Goal: Information Seeking & Learning: Learn about a topic

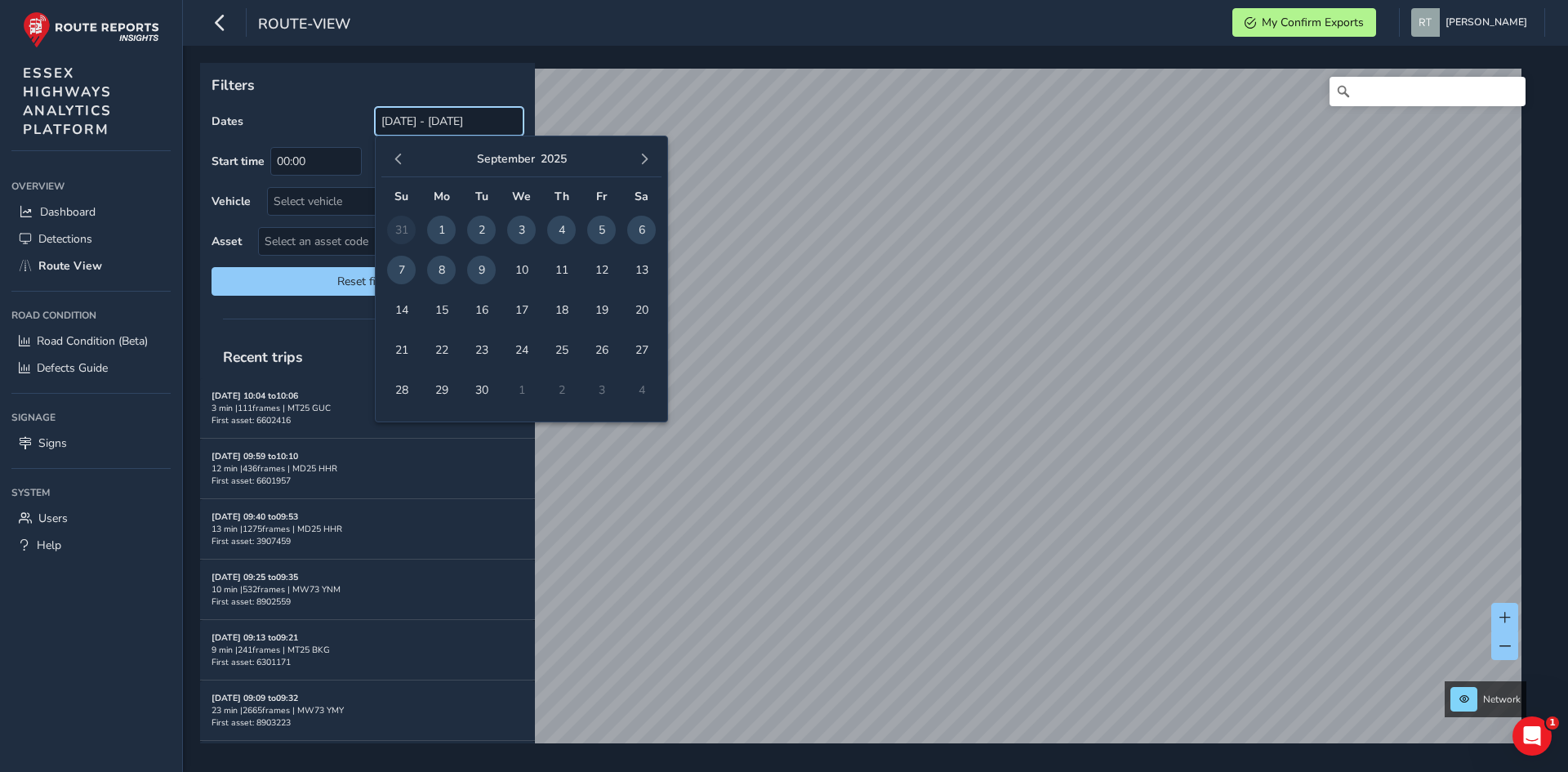
click at [426, 117] on input "[DATE] - [DATE]" at bounding box center [449, 121] width 148 height 29
click at [405, 157] on button "button" at bounding box center [398, 159] width 23 height 23
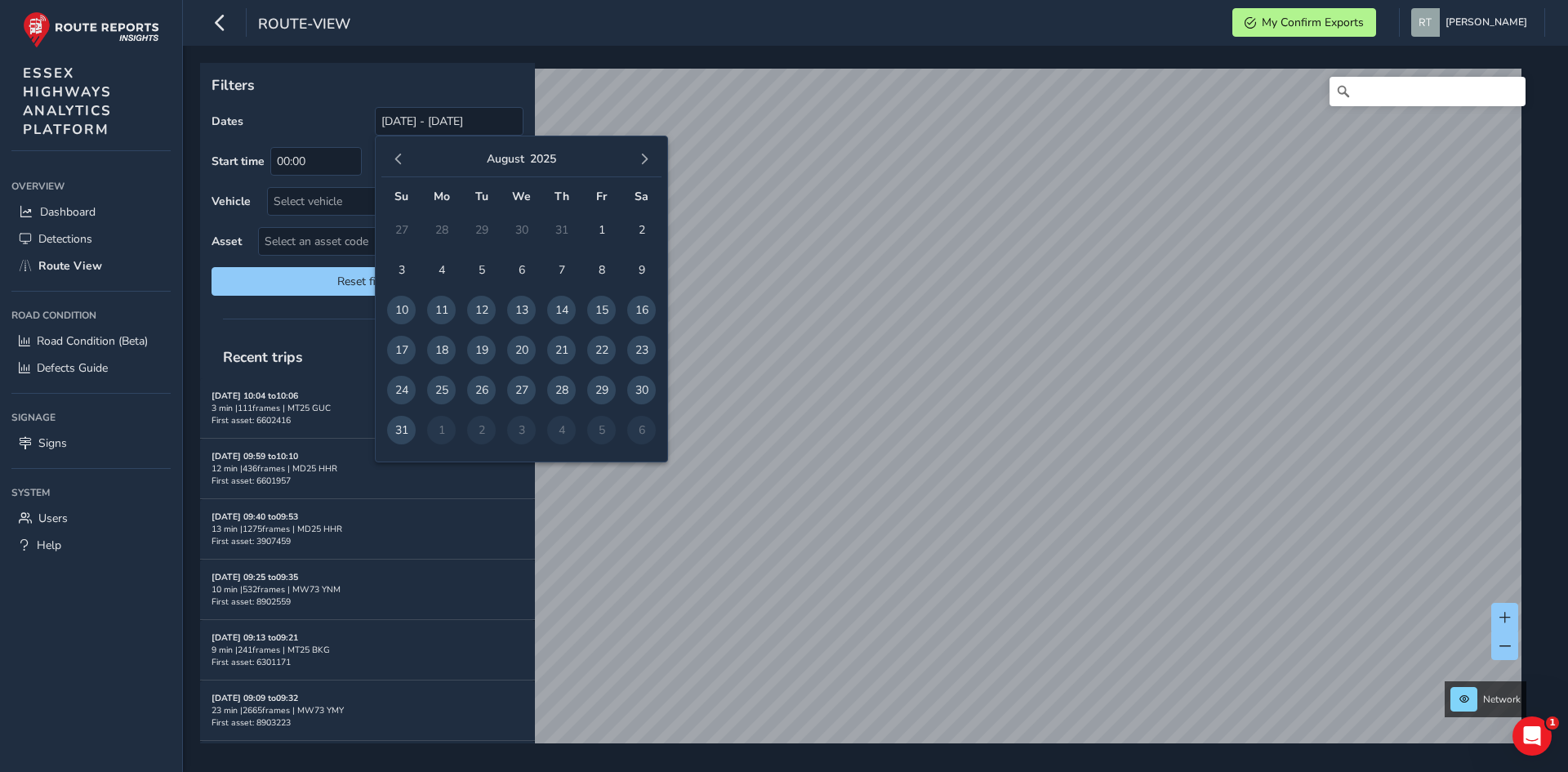
click at [405, 157] on button "button" at bounding box center [398, 159] width 23 height 23
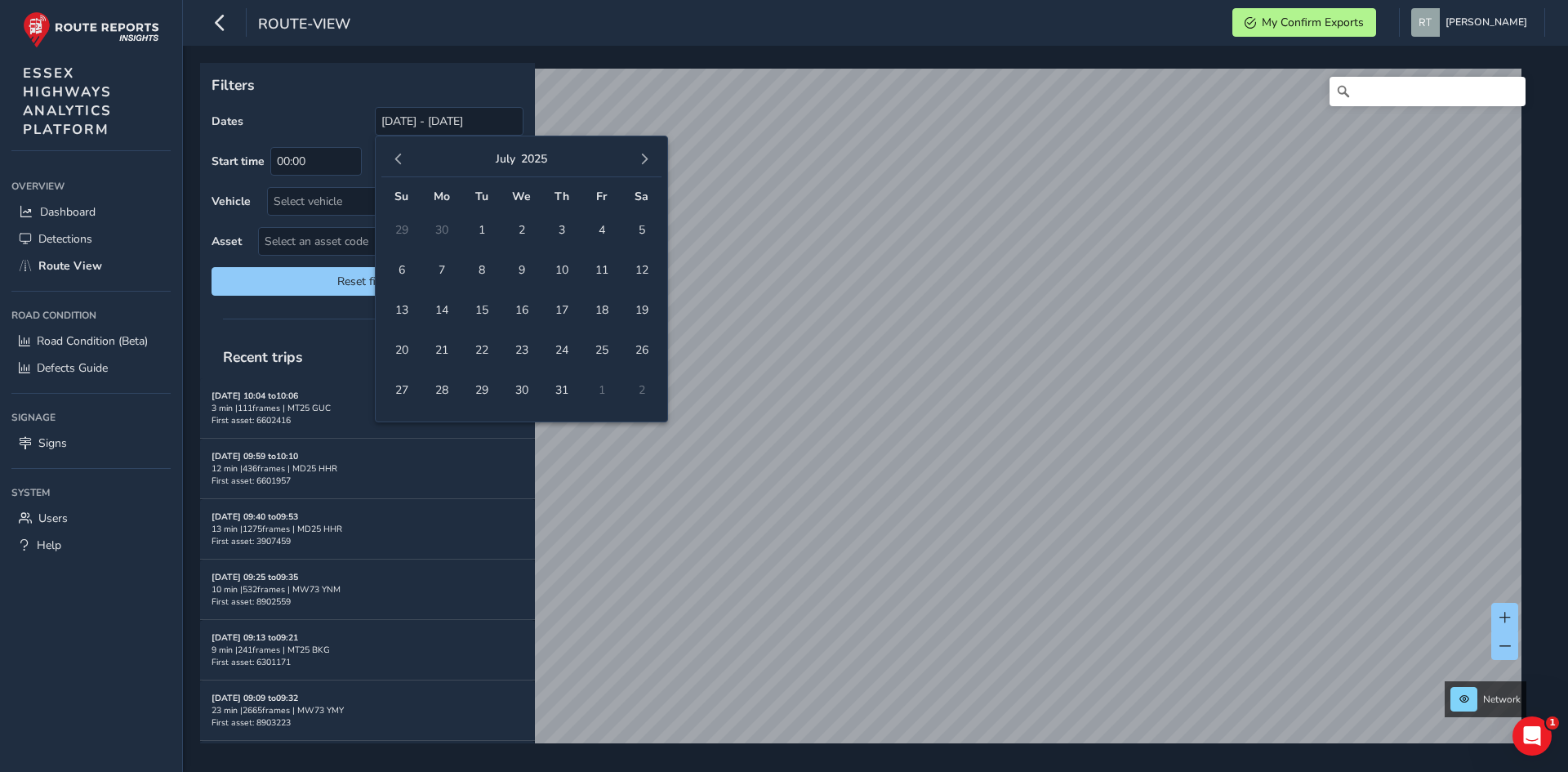
click at [405, 157] on button "button" at bounding box center [398, 159] width 23 height 23
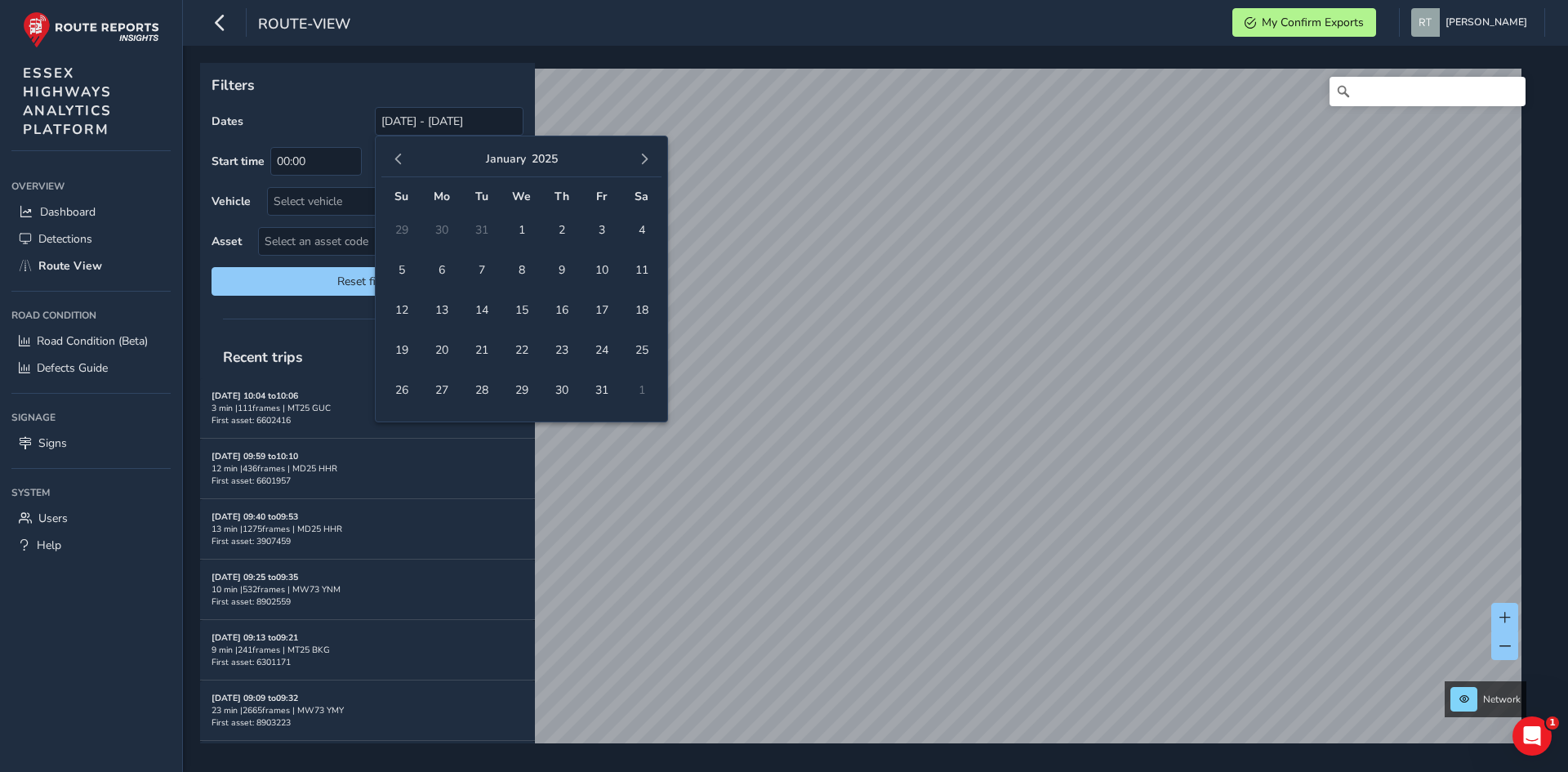
click at [405, 157] on button "button" at bounding box center [398, 159] width 23 height 23
click at [398, 157] on span "button" at bounding box center [398, 159] width 12 height 12
click at [599, 230] on span "1" at bounding box center [601, 229] width 29 height 29
click at [646, 156] on span "button" at bounding box center [645, 159] width 12 height 12
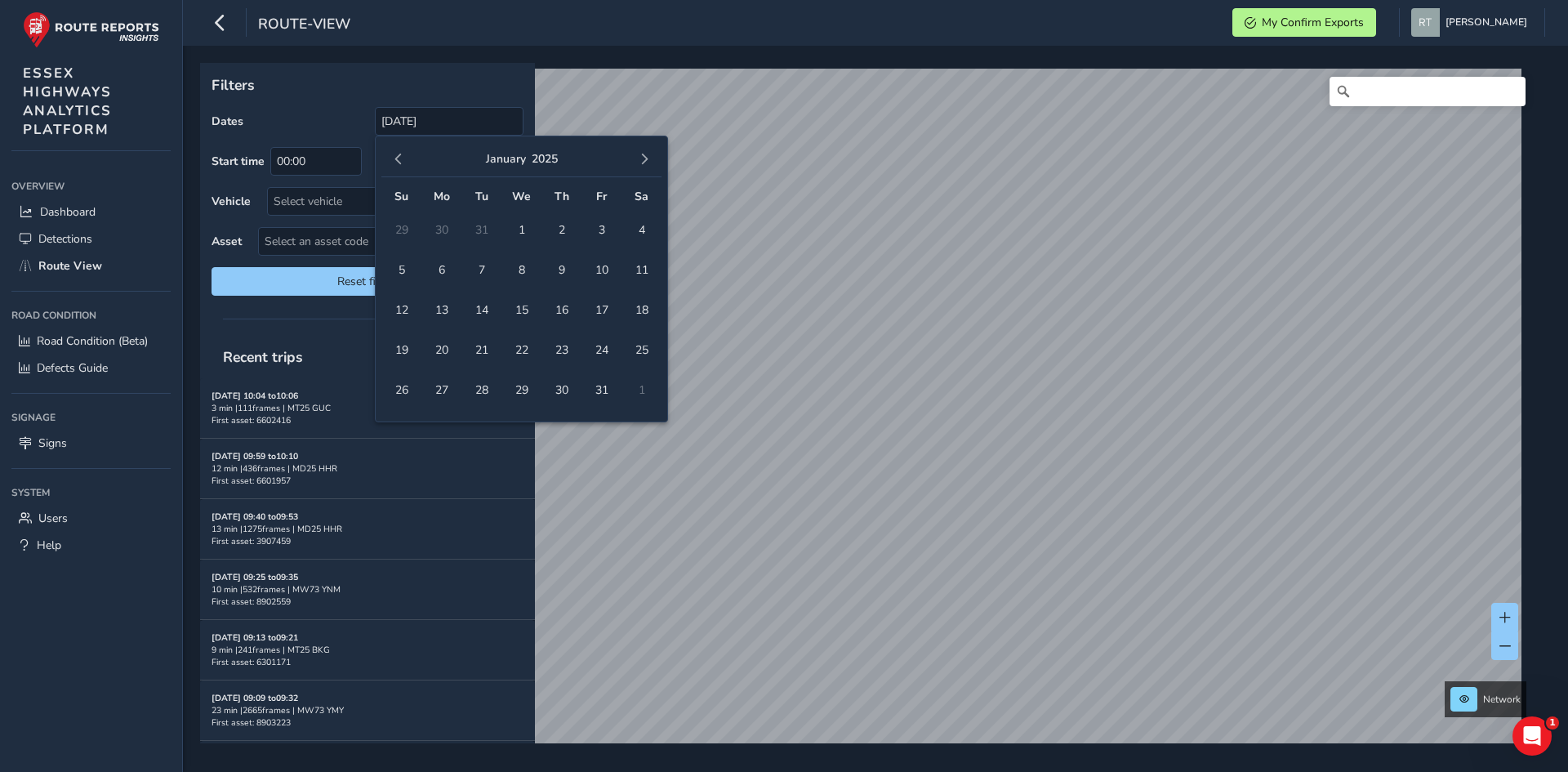
click at [646, 156] on span "button" at bounding box center [645, 159] width 12 height 12
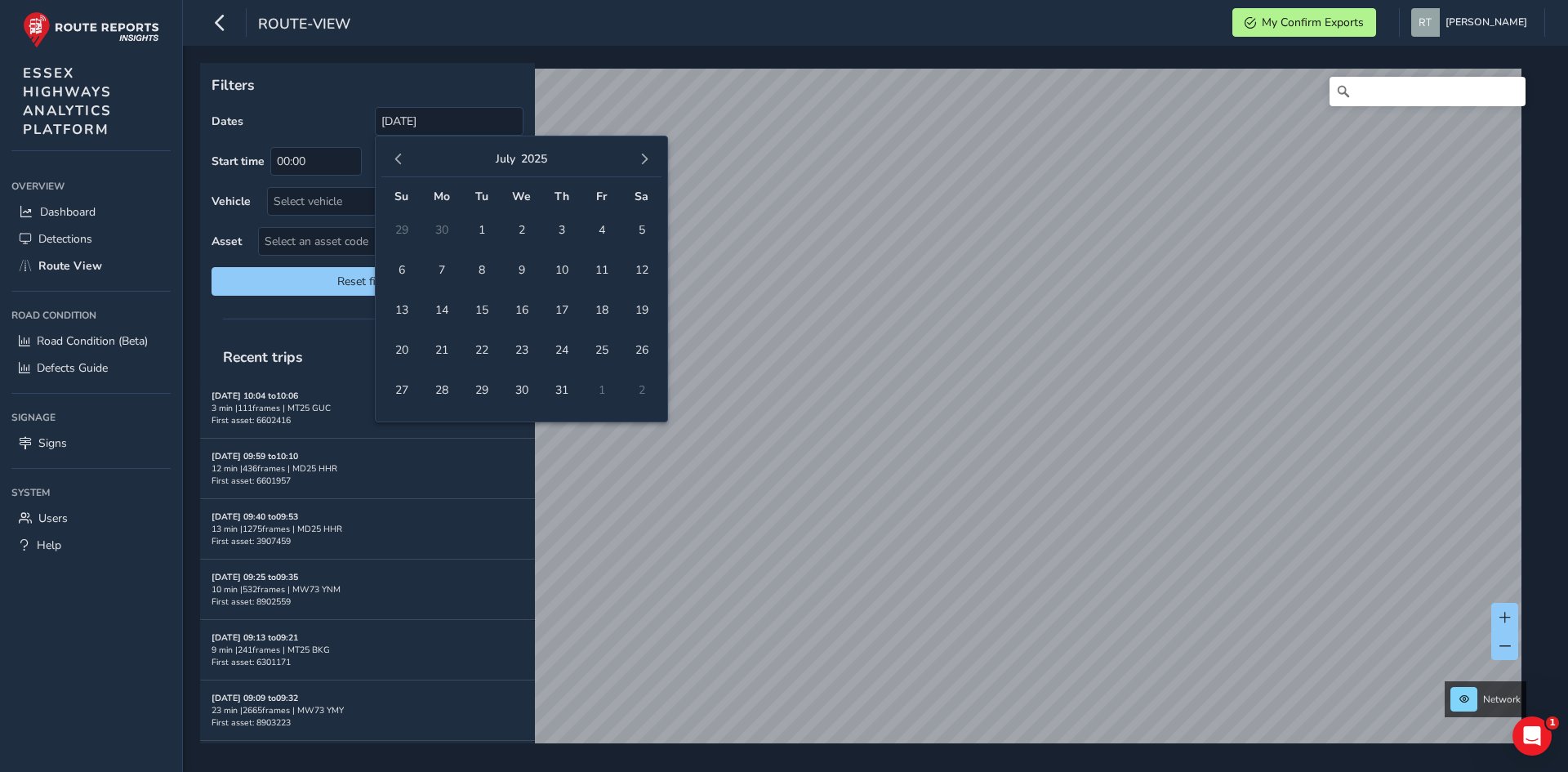
click at [646, 156] on span "button" at bounding box center [645, 159] width 12 height 12
click at [648, 301] on span "20" at bounding box center [641, 310] width 29 height 29
type input "01/11/2024 - 20/09/2025"
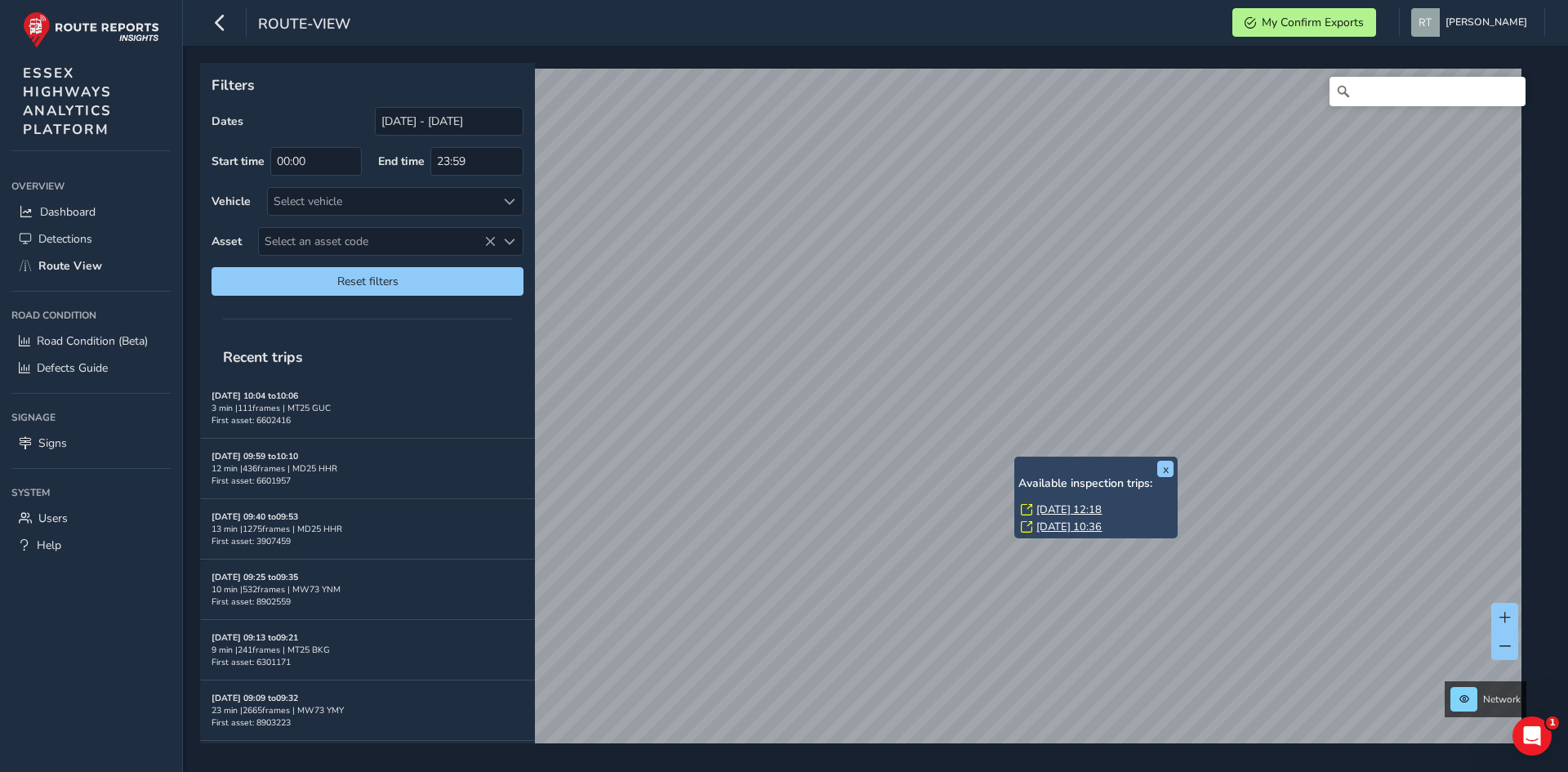
click at [1045, 513] on link "Wed, 30 Apr, 12:18" at bounding box center [1068, 510] width 65 height 15
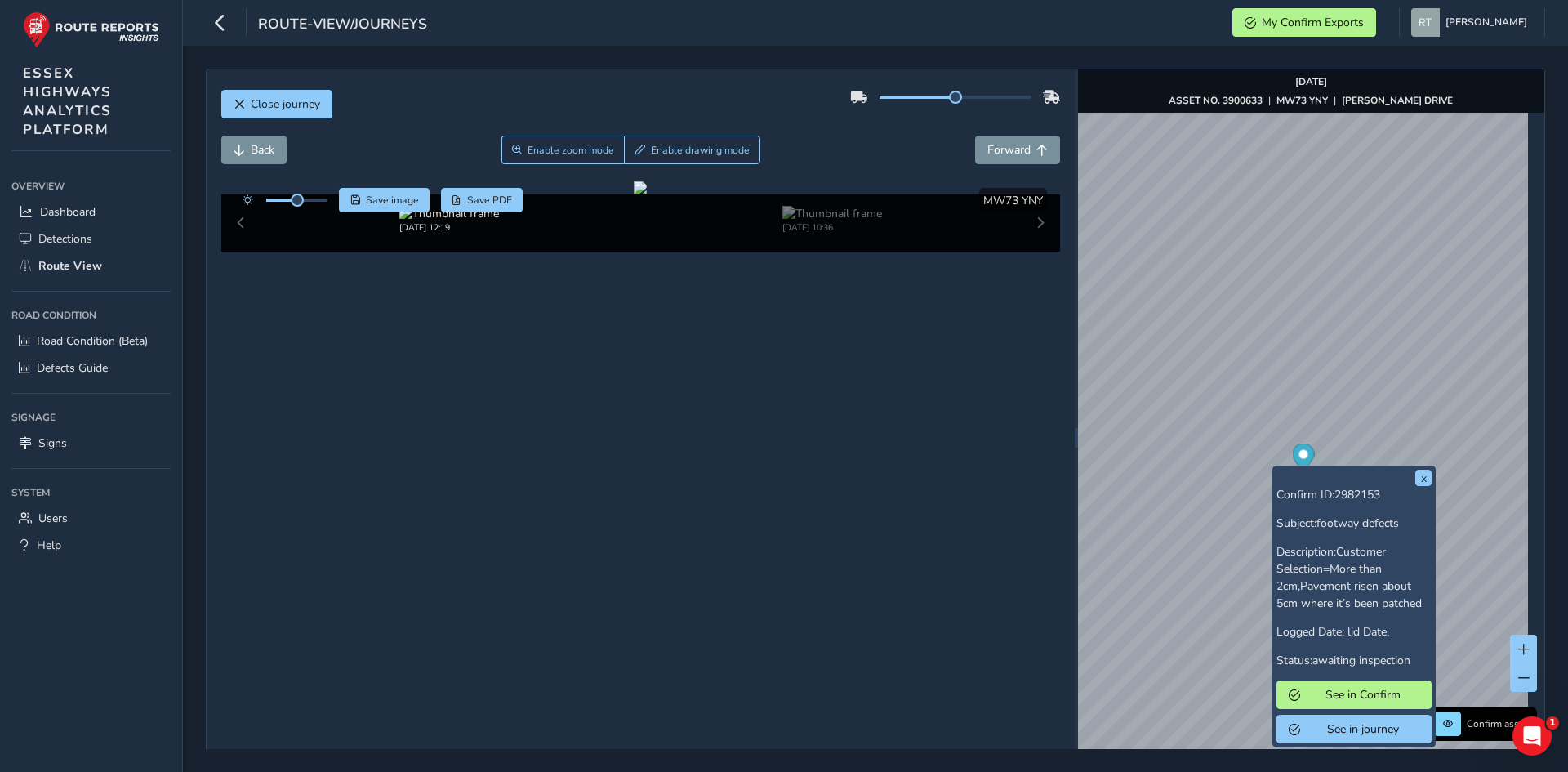
click at [1298, 459] on icon "Map marker" at bounding box center [1303, 458] width 22 height 29
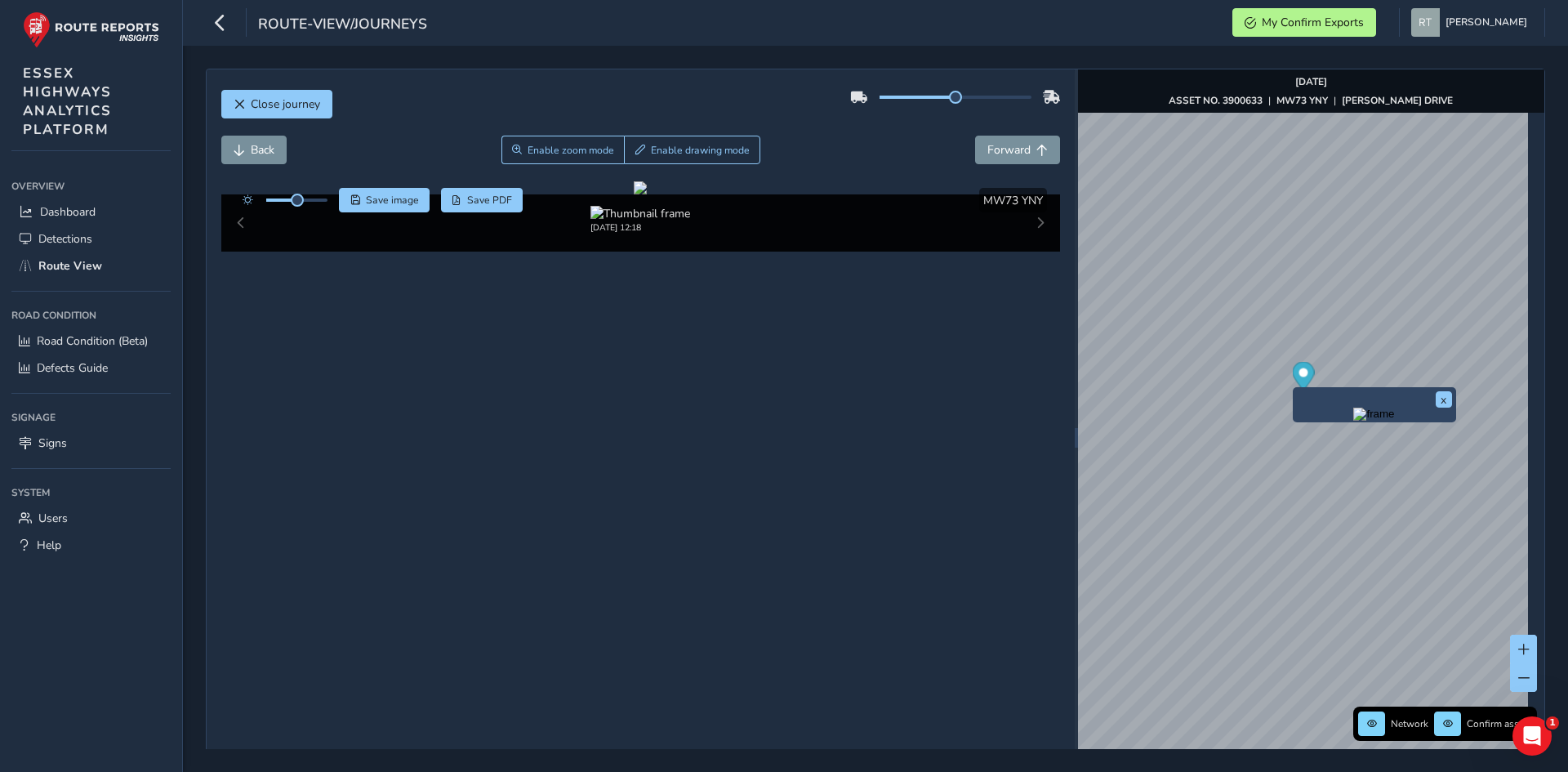
click at [1294, 378] on icon "Map marker" at bounding box center [1303, 376] width 22 height 29
click at [1302, 468] on icon "Map marker" at bounding box center [1303, 460] width 22 height 34
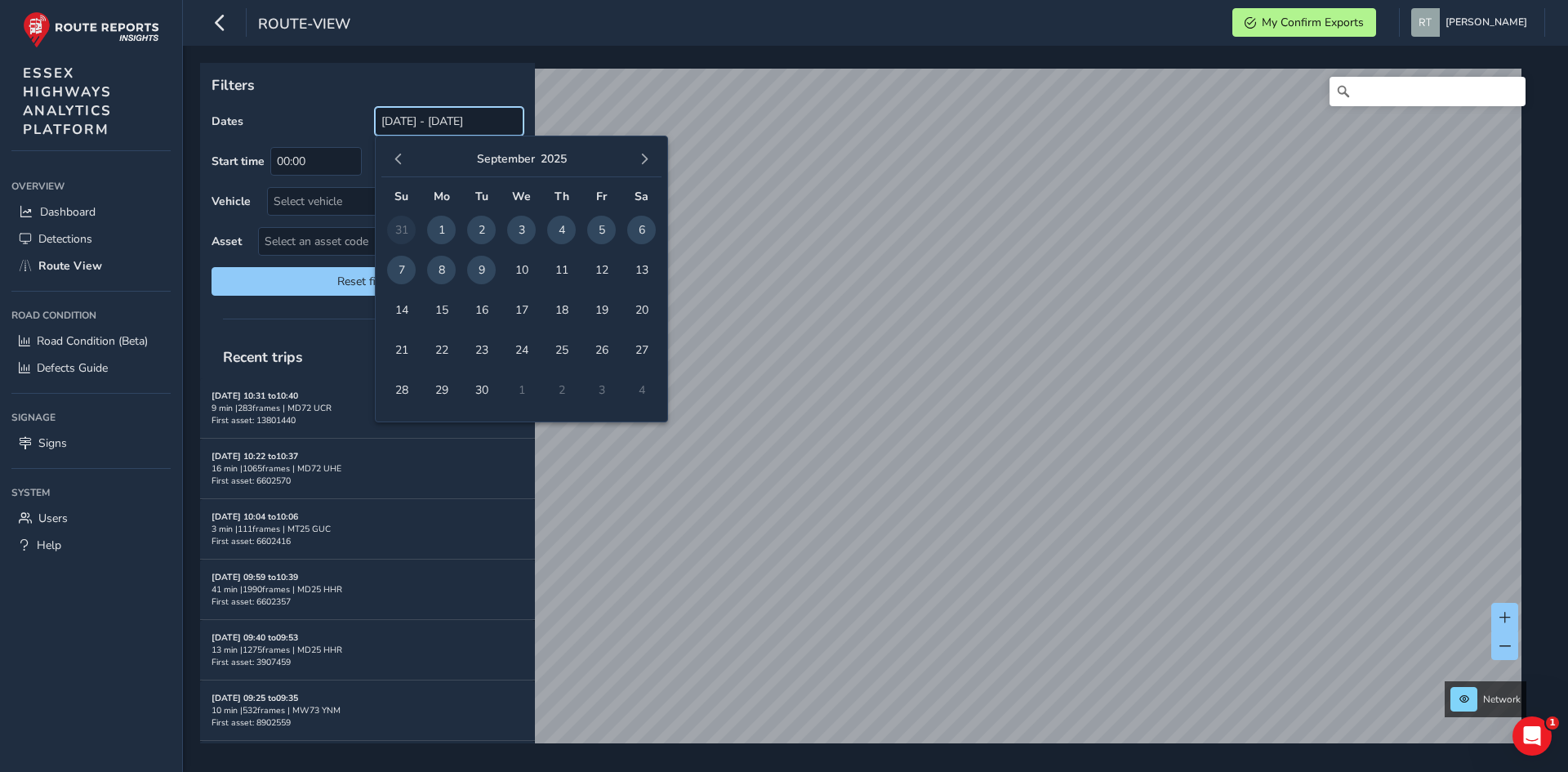
click at [412, 118] on input "[DATE] - [DATE]" at bounding box center [449, 121] width 148 height 29
click at [393, 165] on span "button" at bounding box center [398, 159] width 12 height 12
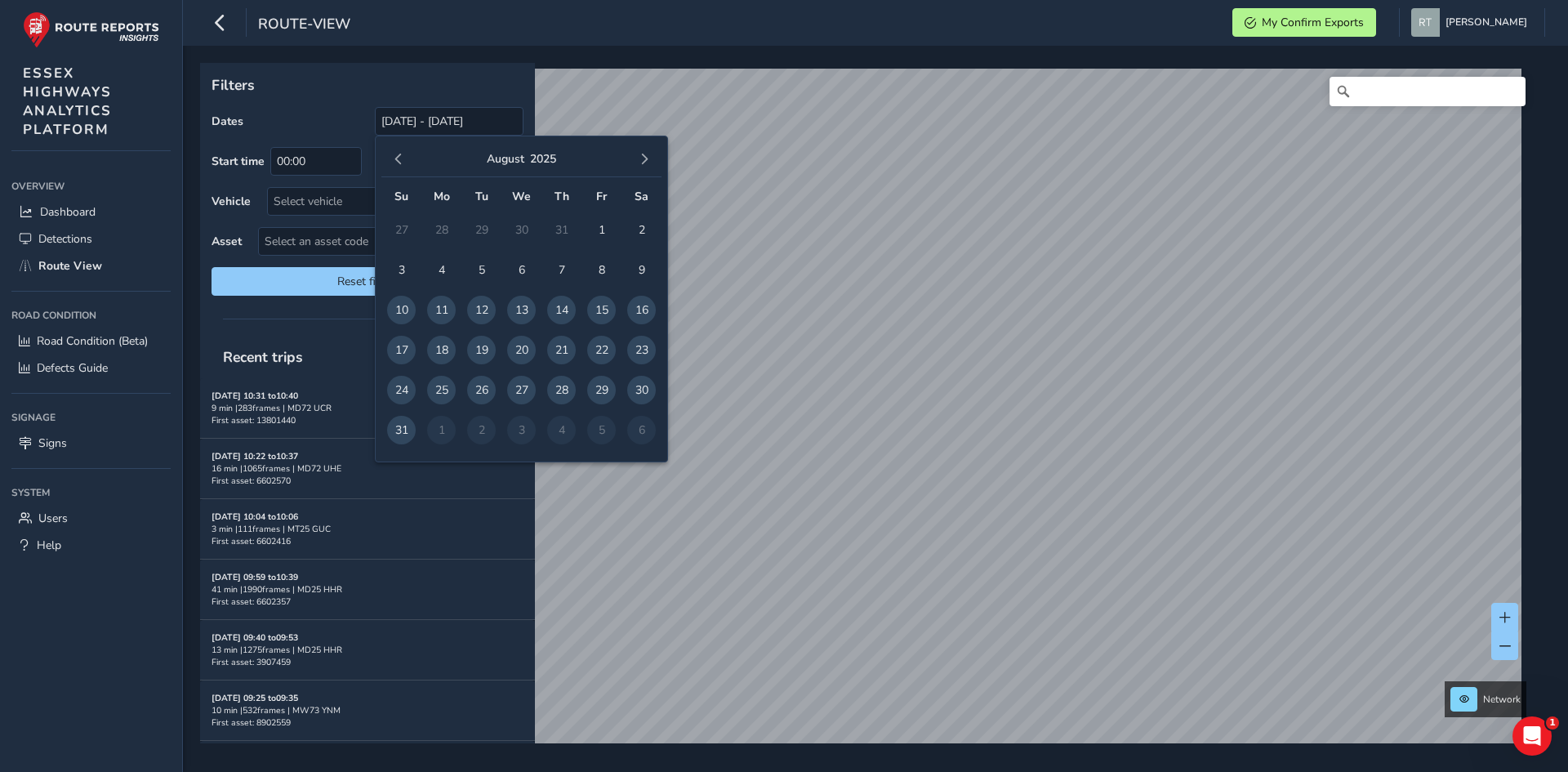
click at [393, 165] on span "button" at bounding box center [398, 159] width 12 height 12
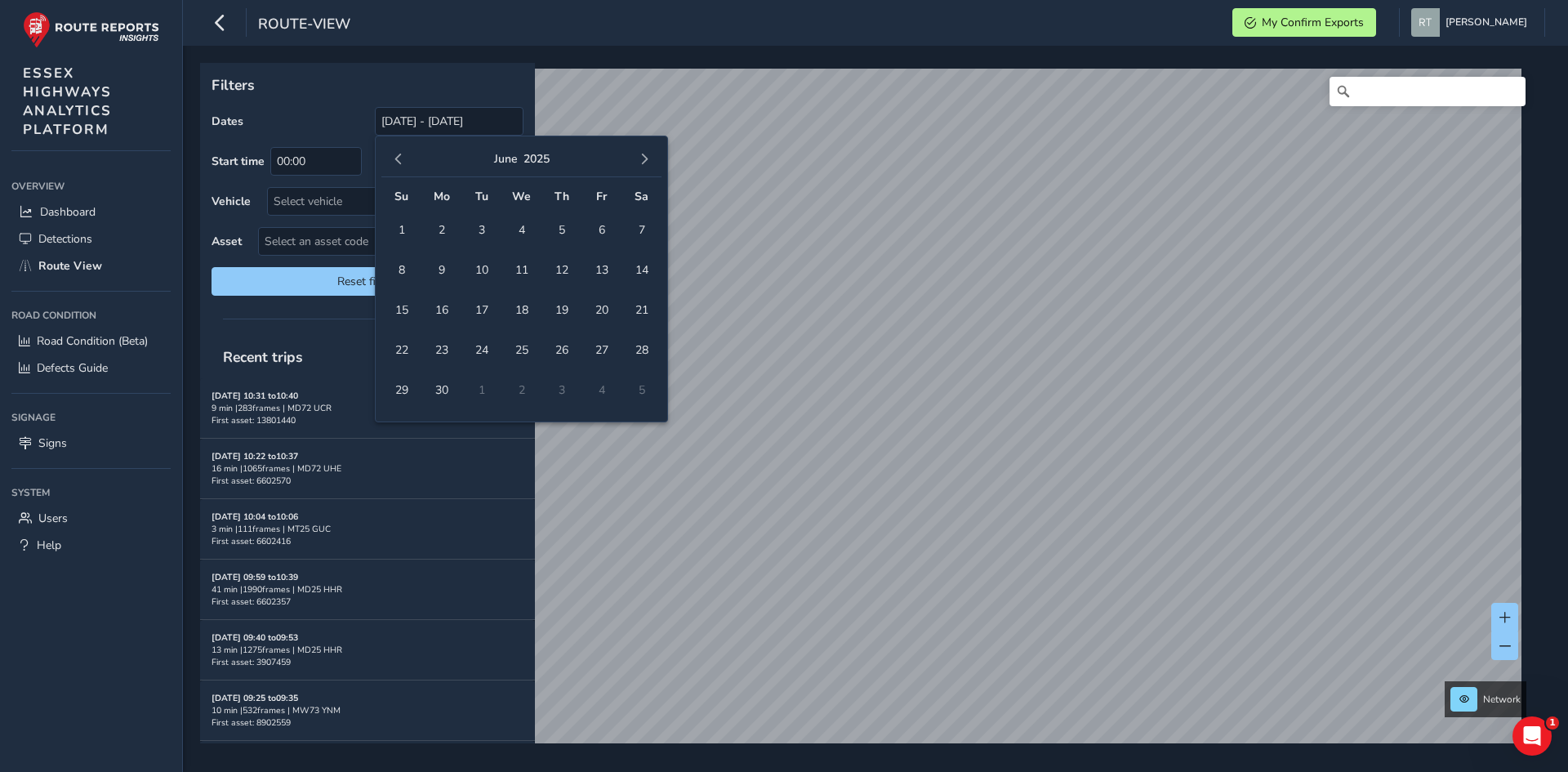
click at [393, 165] on span "button" at bounding box center [398, 159] width 12 height 12
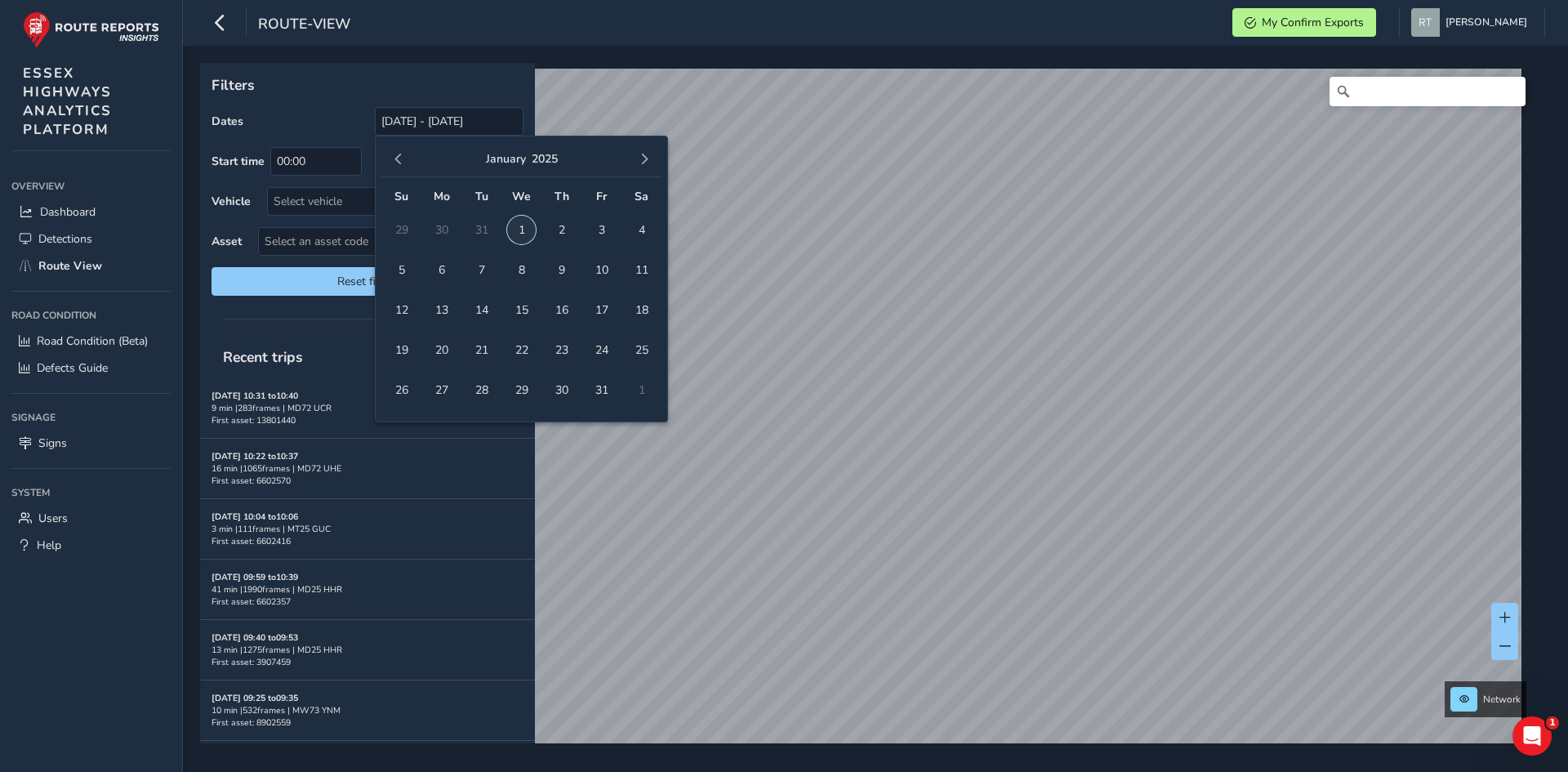
click at [527, 238] on span "1" at bounding box center [521, 229] width 29 height 29
click at [646, 161] on span "button" at bounding box center [645, 159] width 12 height 12
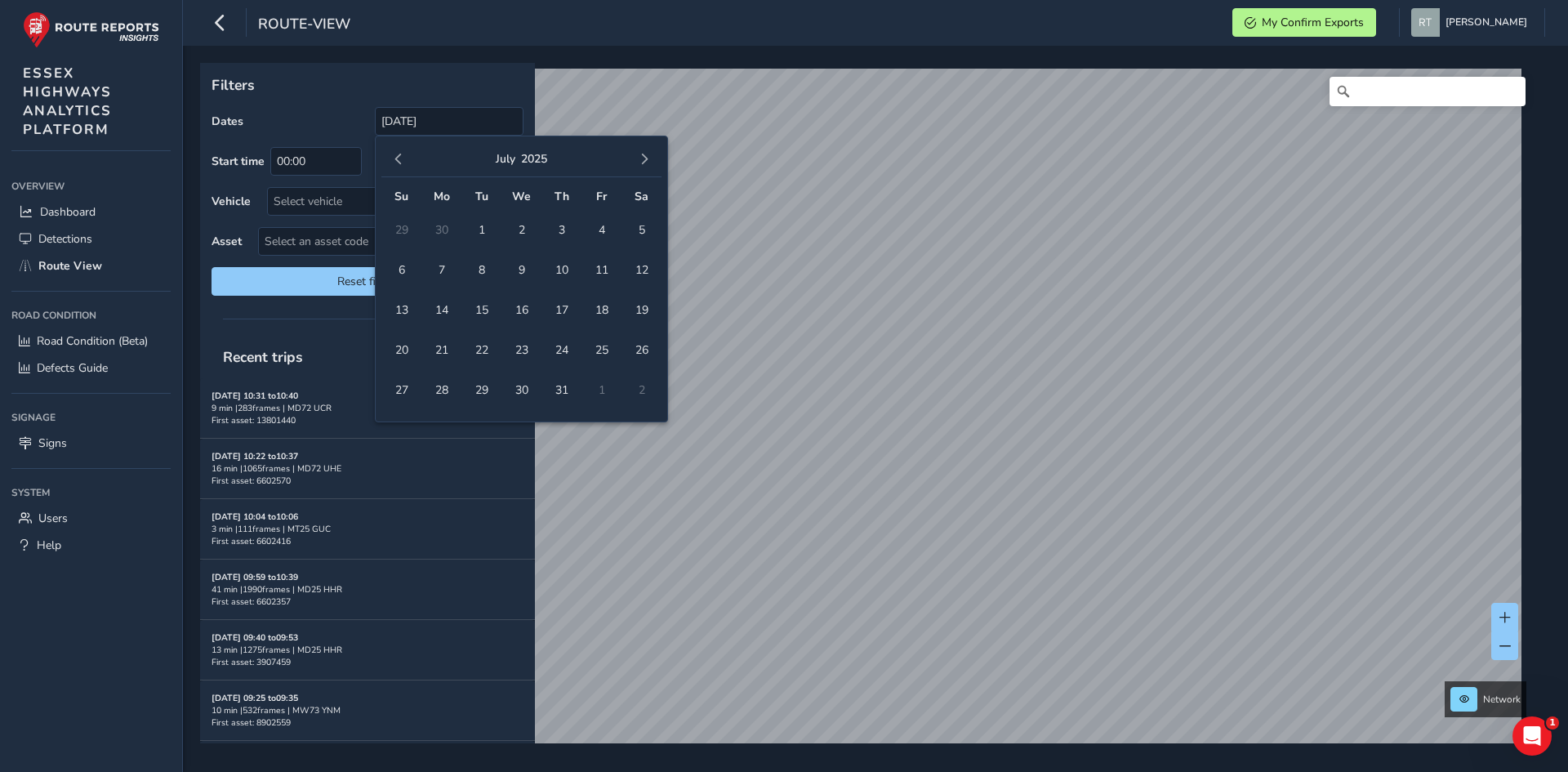
click at [646, 161] on span "button" at bounding box center [645, 159] width 12 height 12
click at [408, 162] on button "button" at bounding box center [398, 159] width 23 height 23
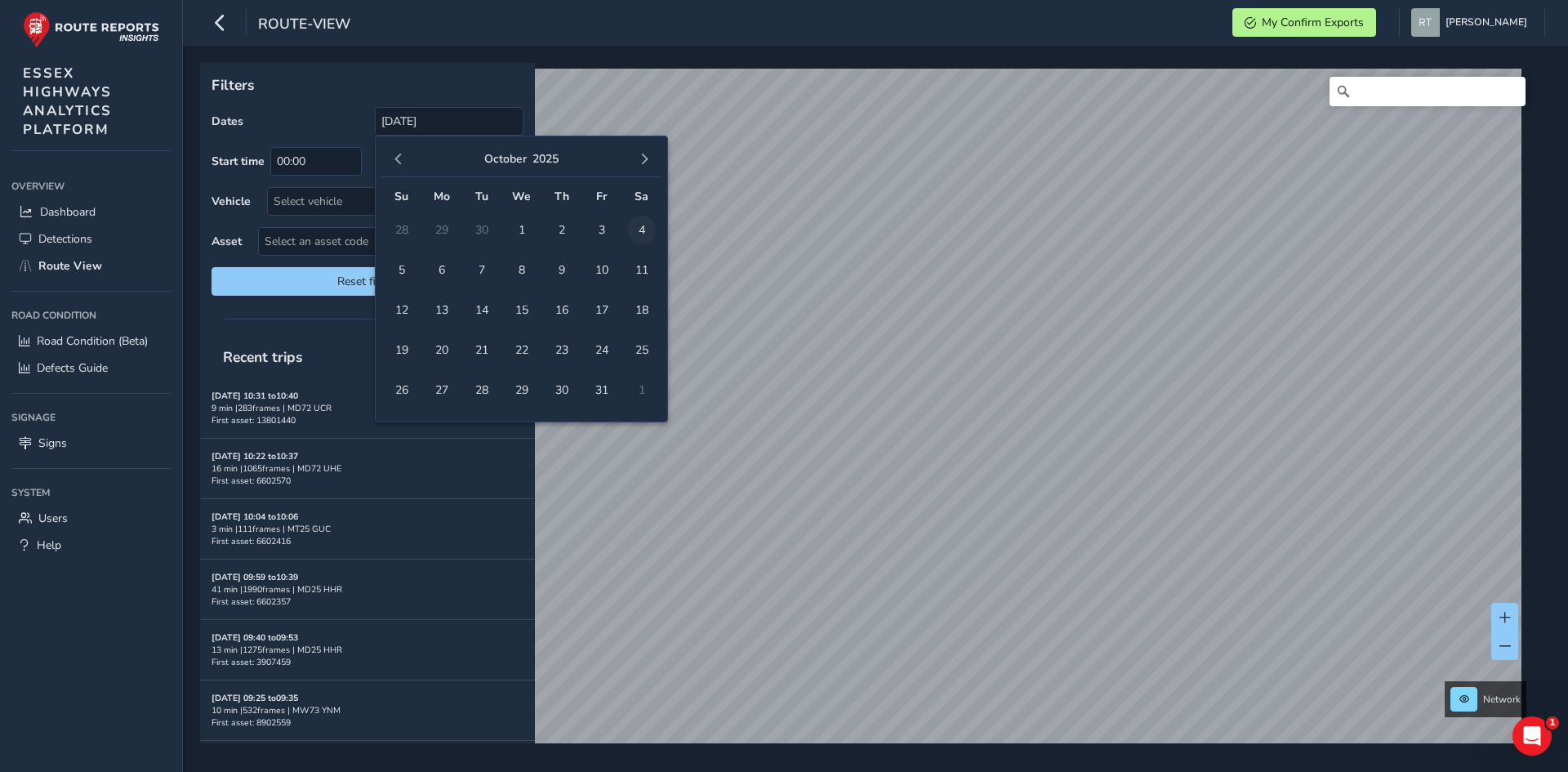
click at [645, 233] on span "4" at bounding box center [641, 229] width 29 height 29
type input "01/01/2025 - 04/10/2025"
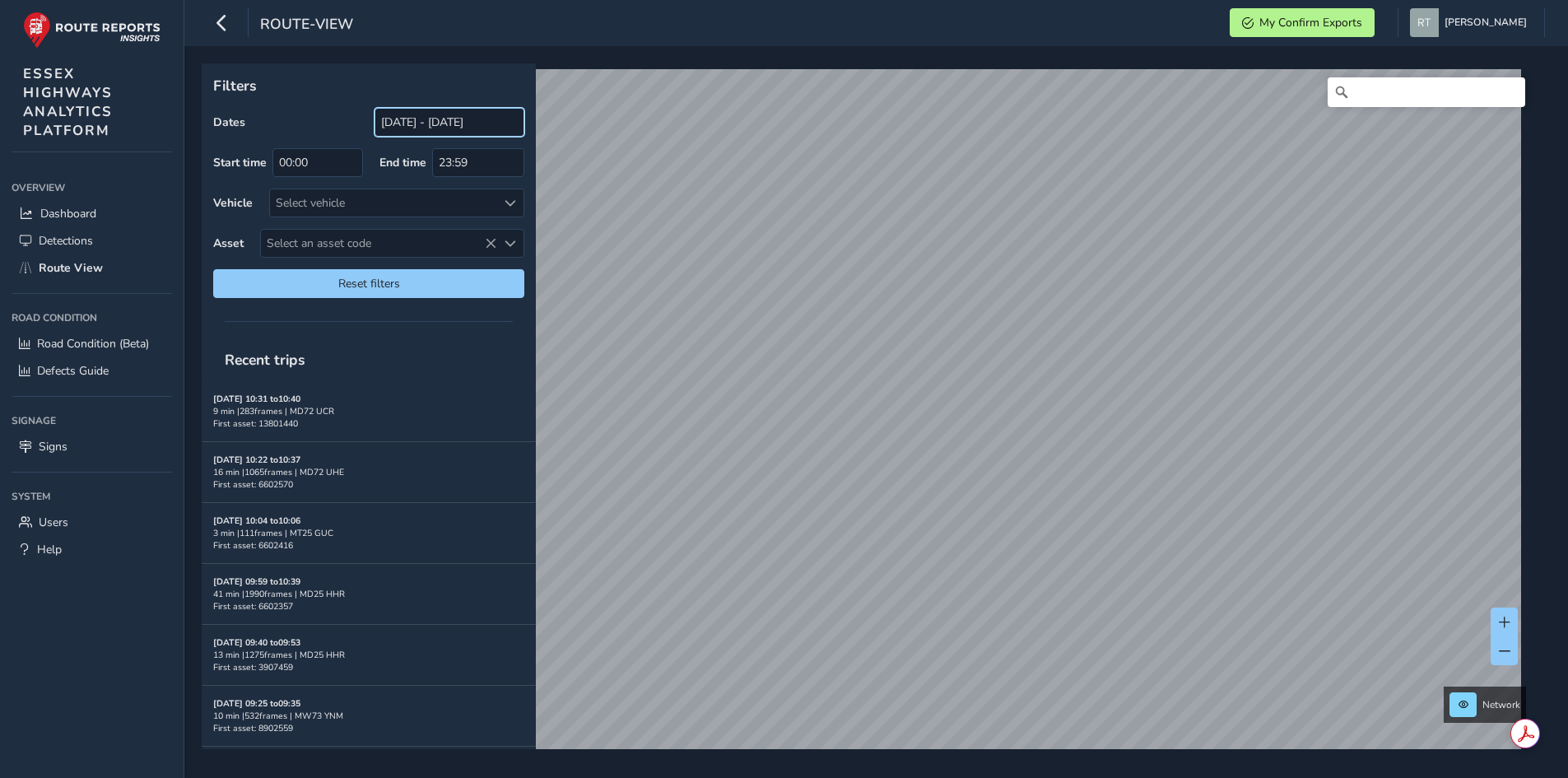
click at [416, 118] on input "[DATE] - [DATE]" at bounding box center [450, 122] width 150 height 29
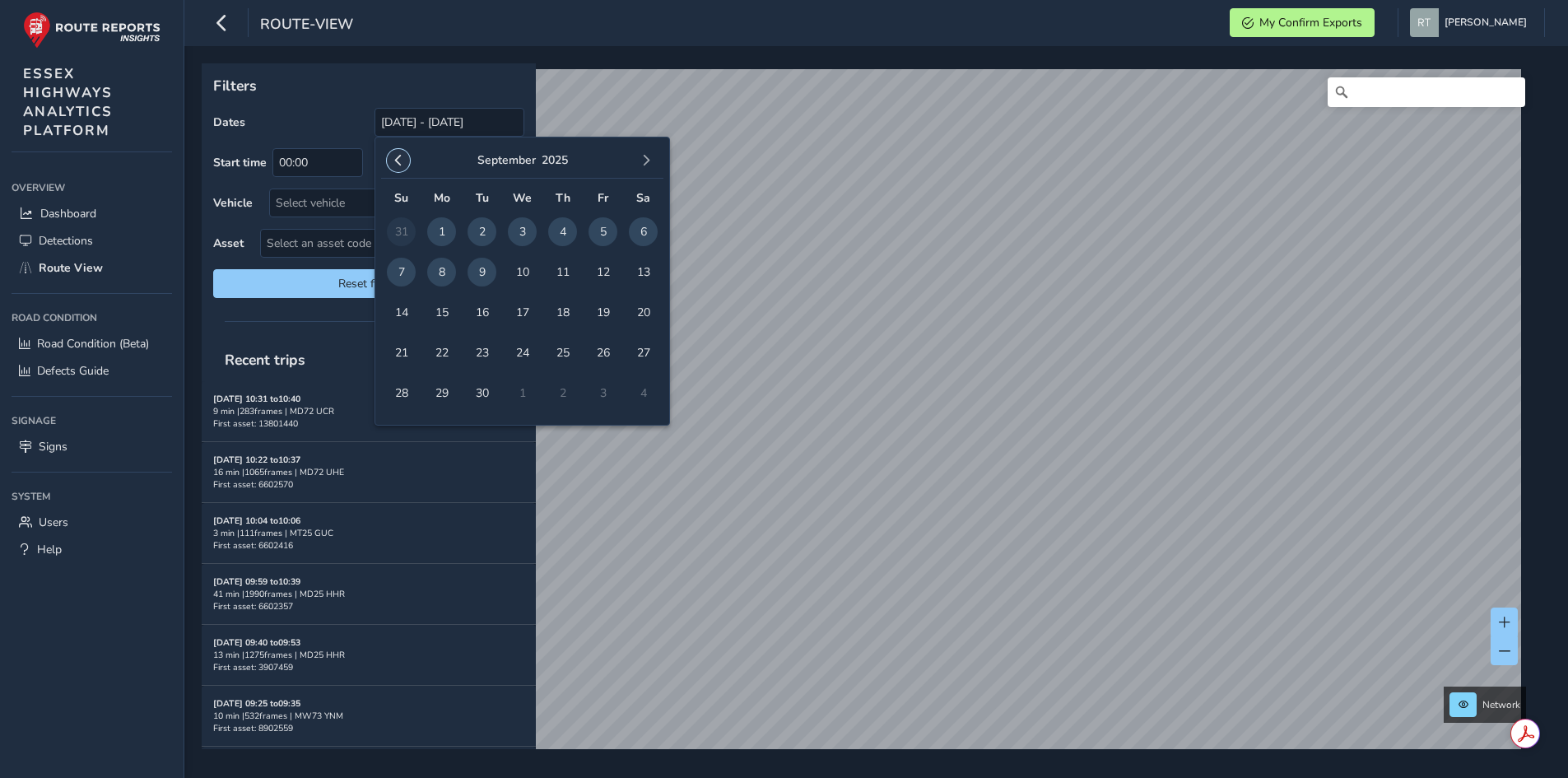
click at [397, 154] on button "button" at bounding box center [399, 160] width 23 height 23
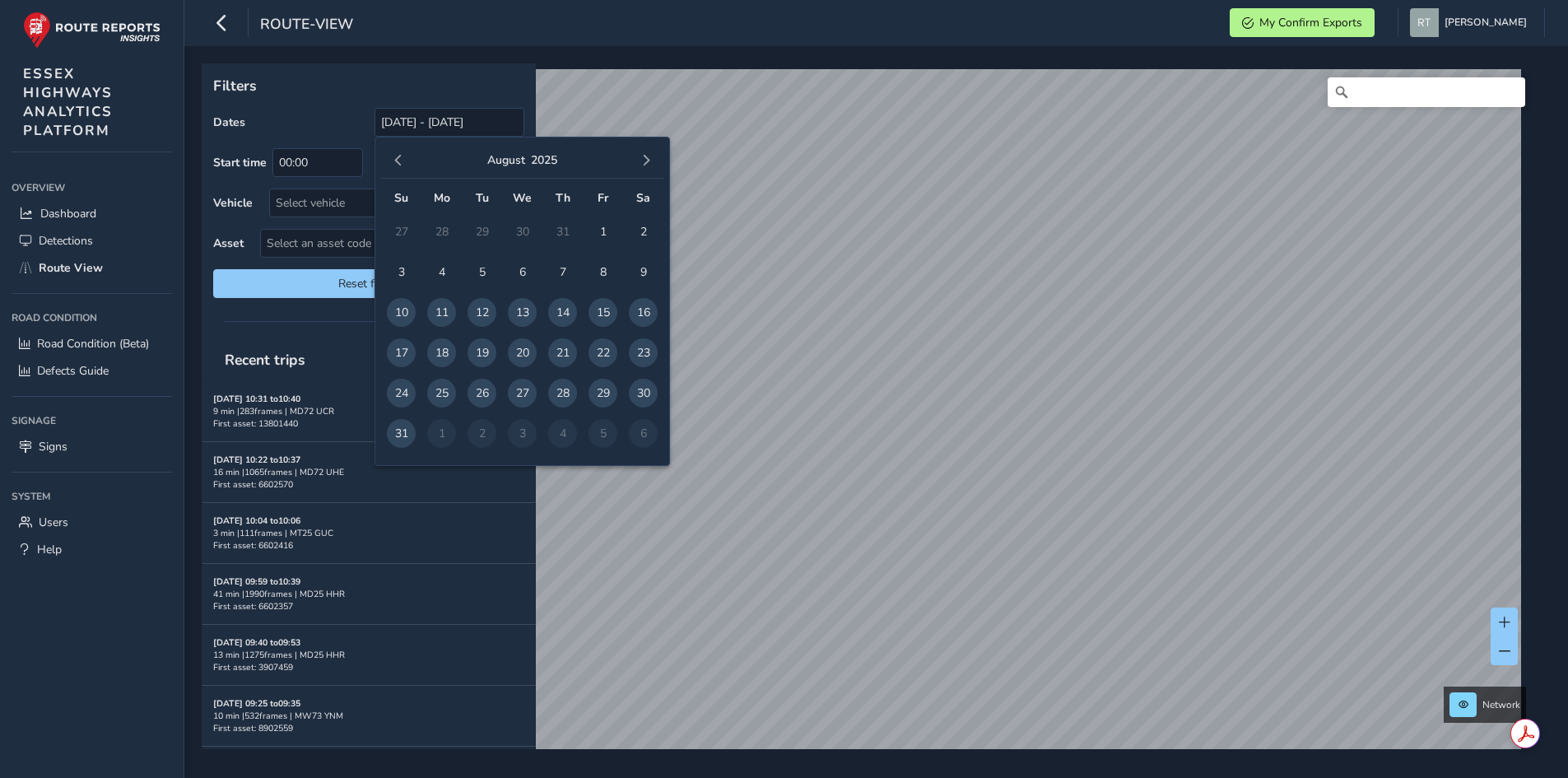
click at [397, 154] on button "button" at bounding box center [399, 160] width 23 height 23
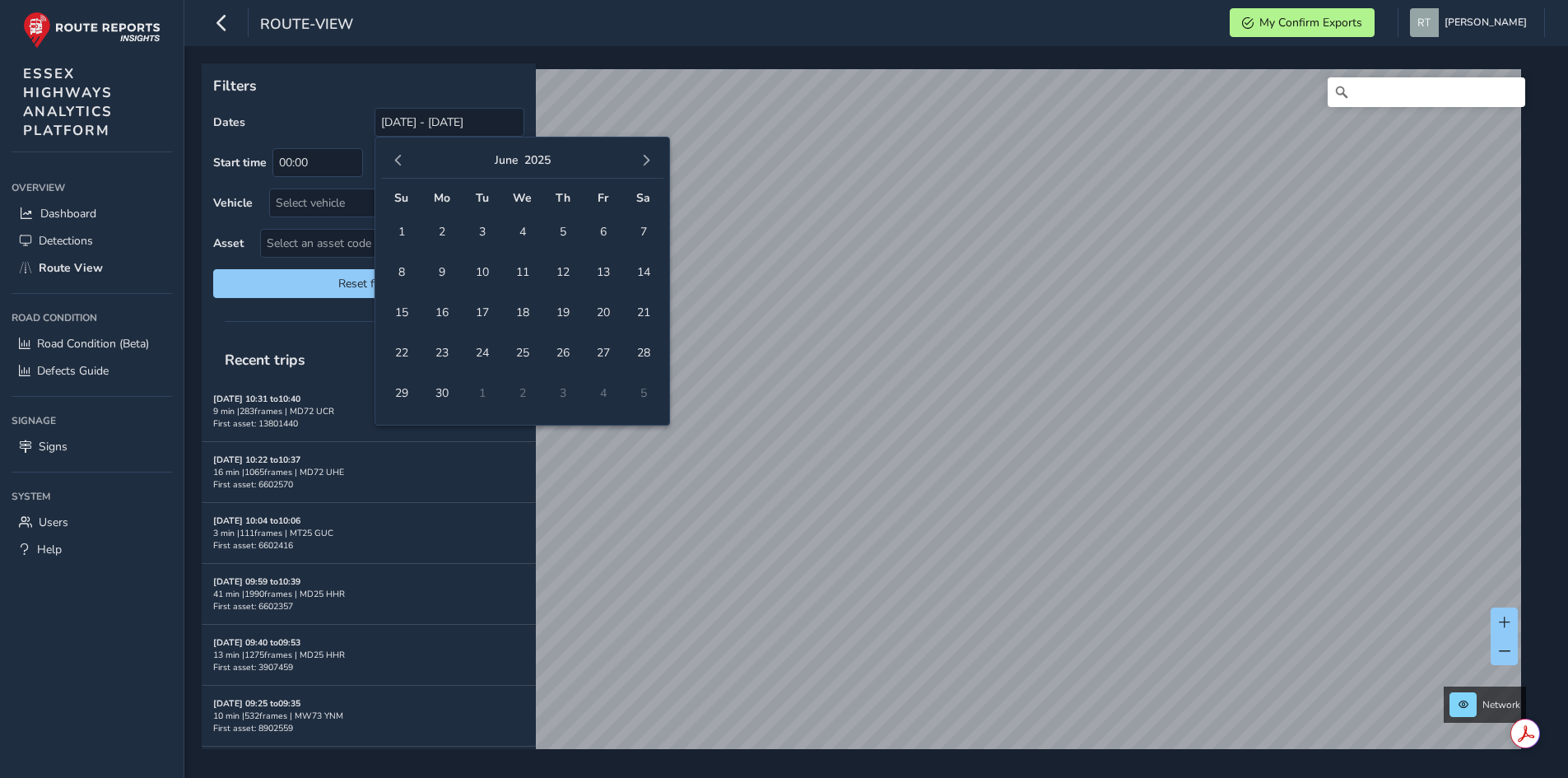
click at [397, 155] on span "button" at bounding box center [398, 160] width 12 height 12
click at [406, 159] on button "button" at bounding box center [399, 160] width 23 height 23
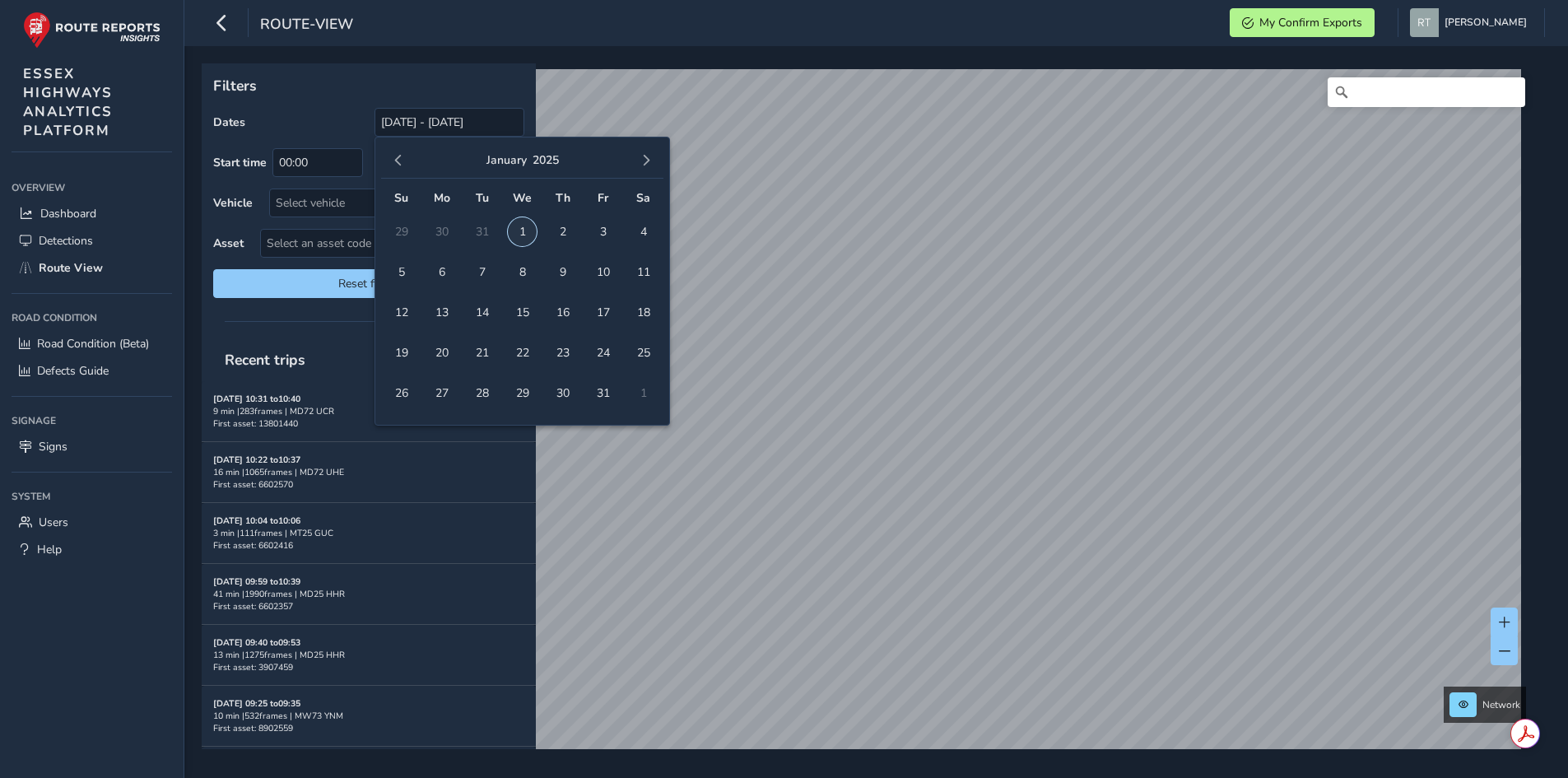
click at [525, 234] on span "1" at bounding box center [522, 231] width 29 height 29
click at [641, 157] on span "button" at bounding box center [646, 160] width 12 height 12
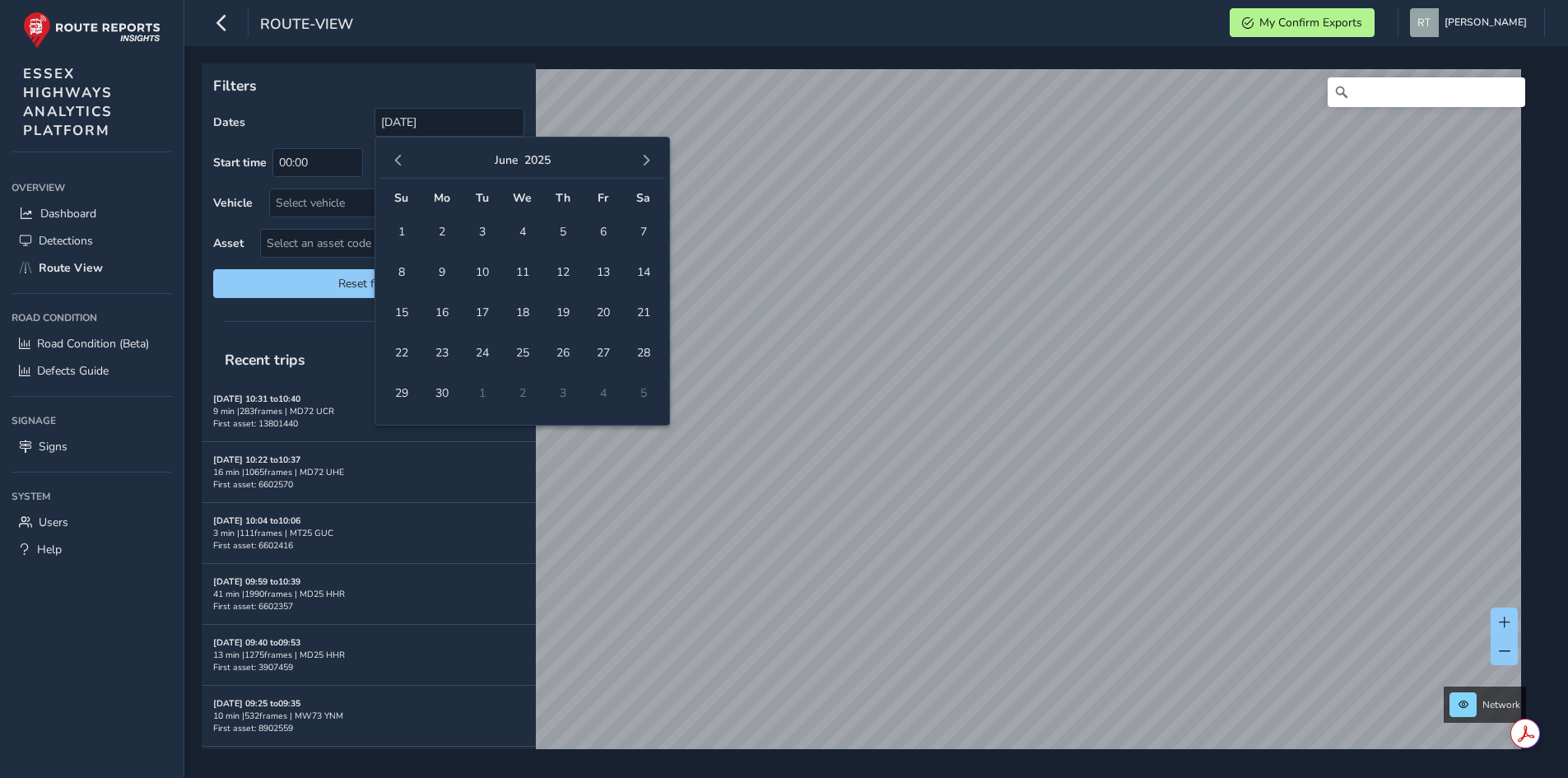
click at [641, 157] on span "button" at bounding box center [646, 160] width 12 height 12
click at [646, 159] on span "button" at bounding box center [646, 160] width 12 height 12
click at [651, 312] on span "20" at bounding box center [643, 313] width 29 height 29
type input "[DATE] - [DATE]"
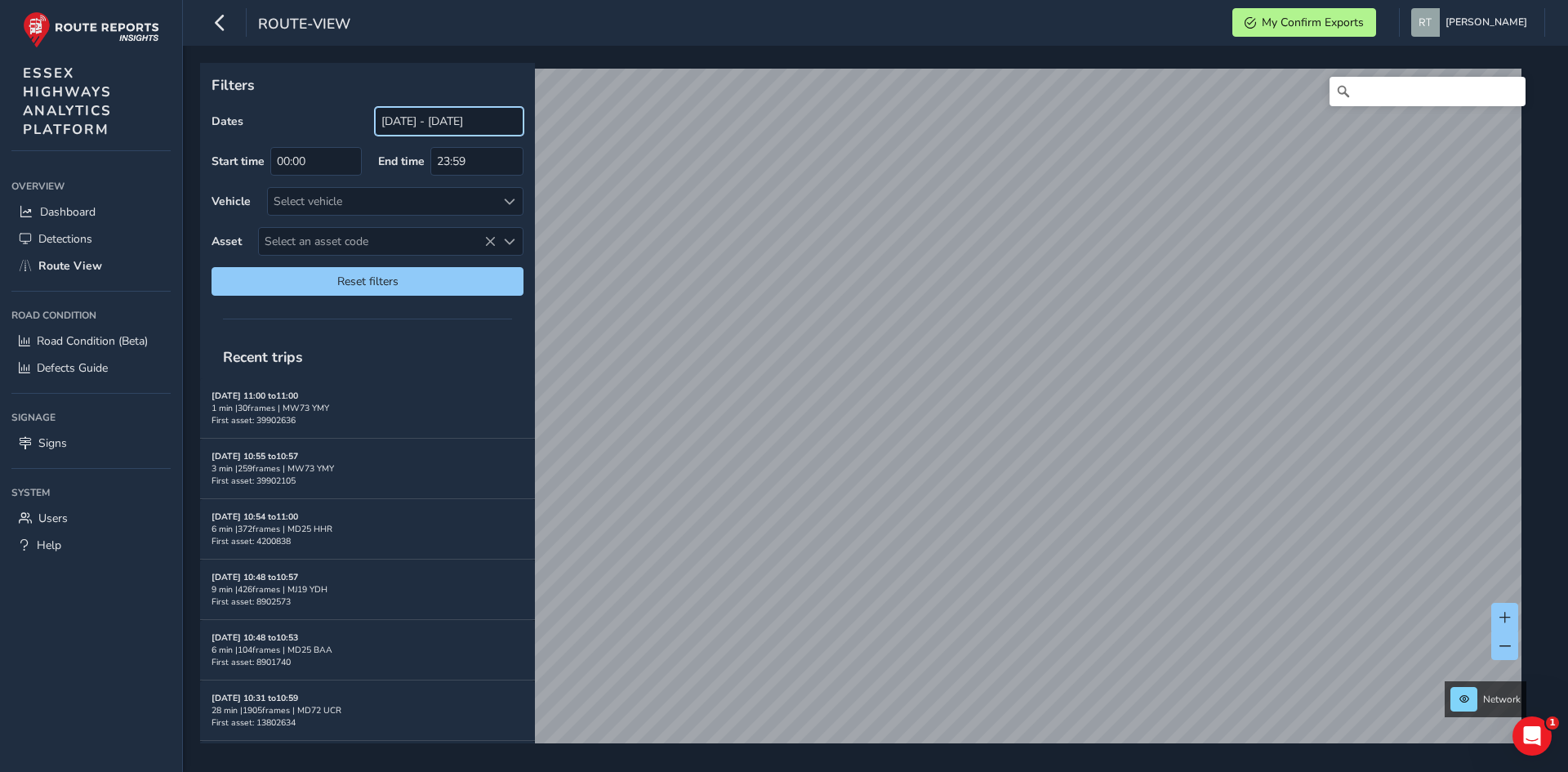
click at [404, 125] on input "[DATE] - [DATE]" at bounding box center [449, 121] width 148 height 29
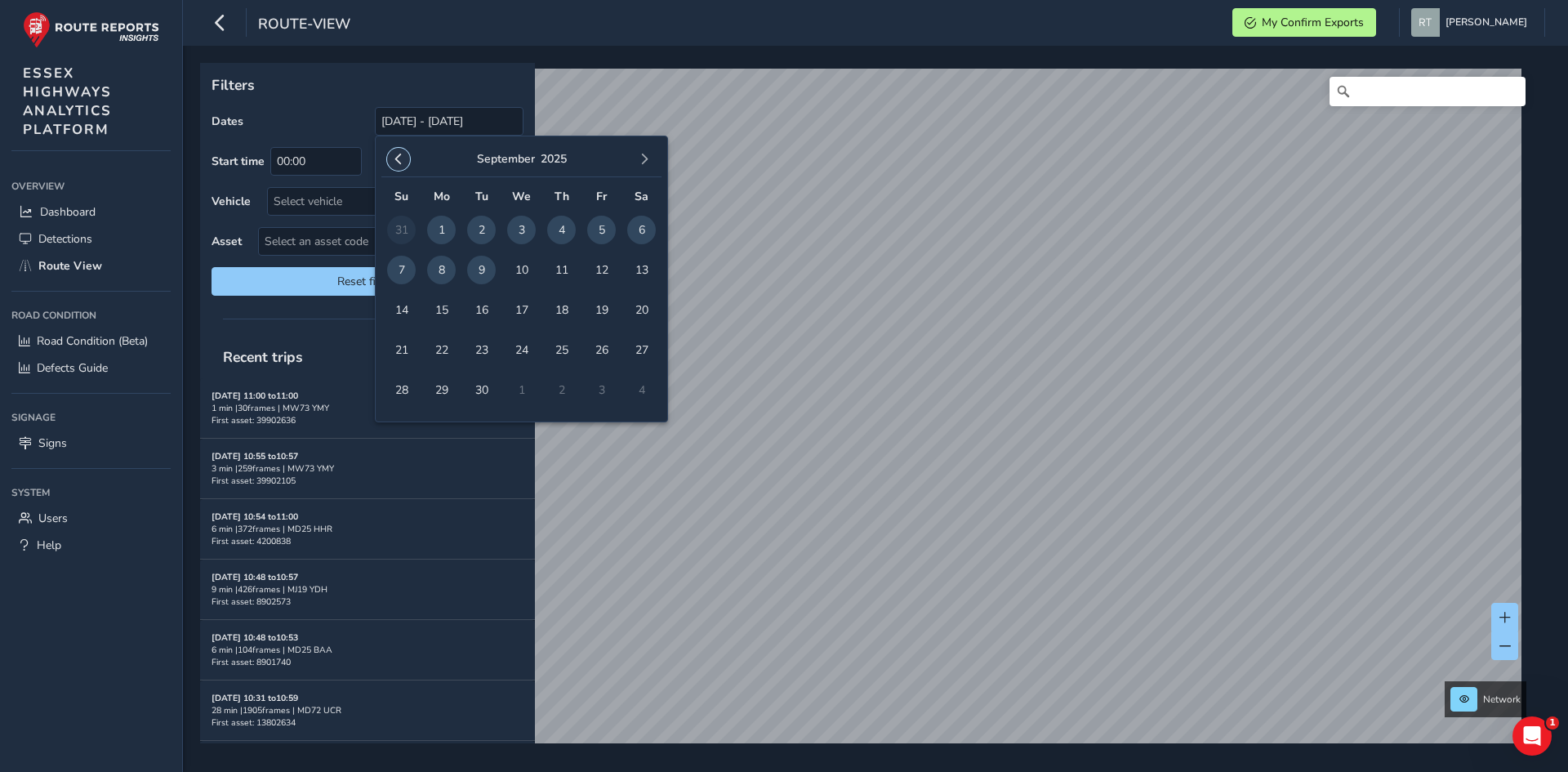
click at [396, 161] on span "button" at bounding box center [398, 159] width 12 height 12
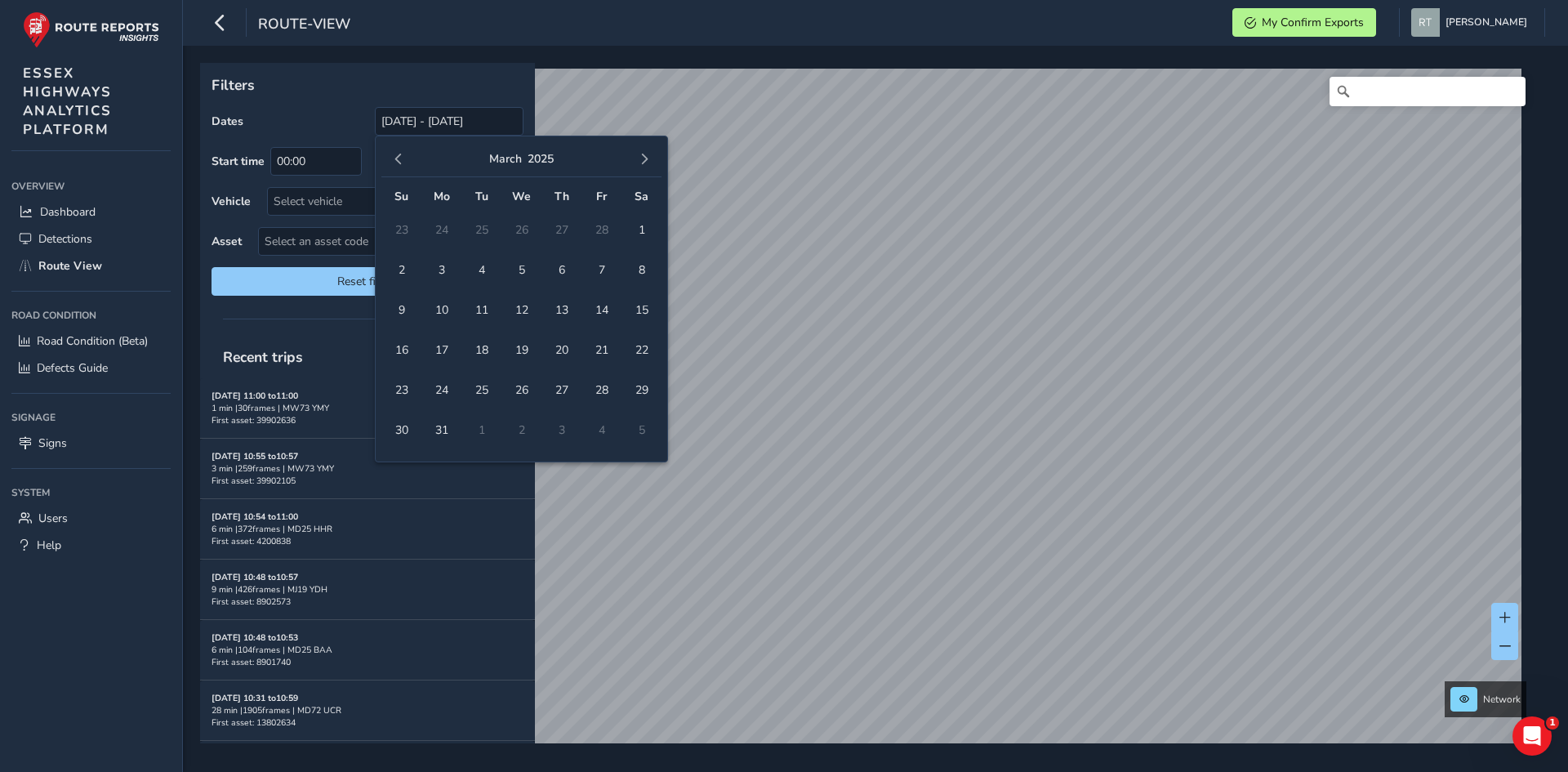
click at [396, 161] on span "button" at bounding box center [398, 159] width 12 height 12
click at [479, 228] on span "1" at bounding box center [481, 229] width 29 height 29
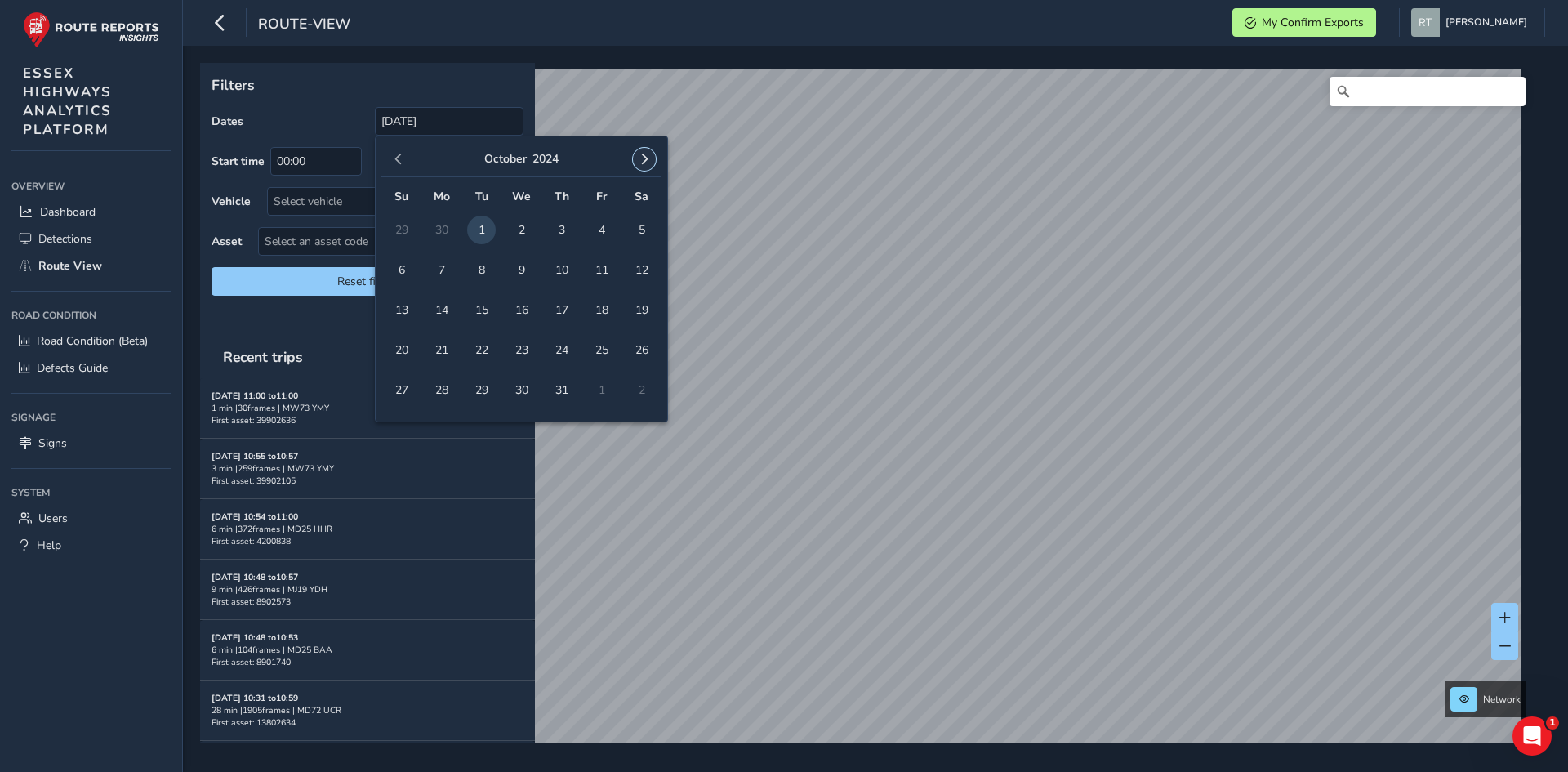
click at [643, 163] on span "button" at bounding box center [645, 159] width 12 height 12
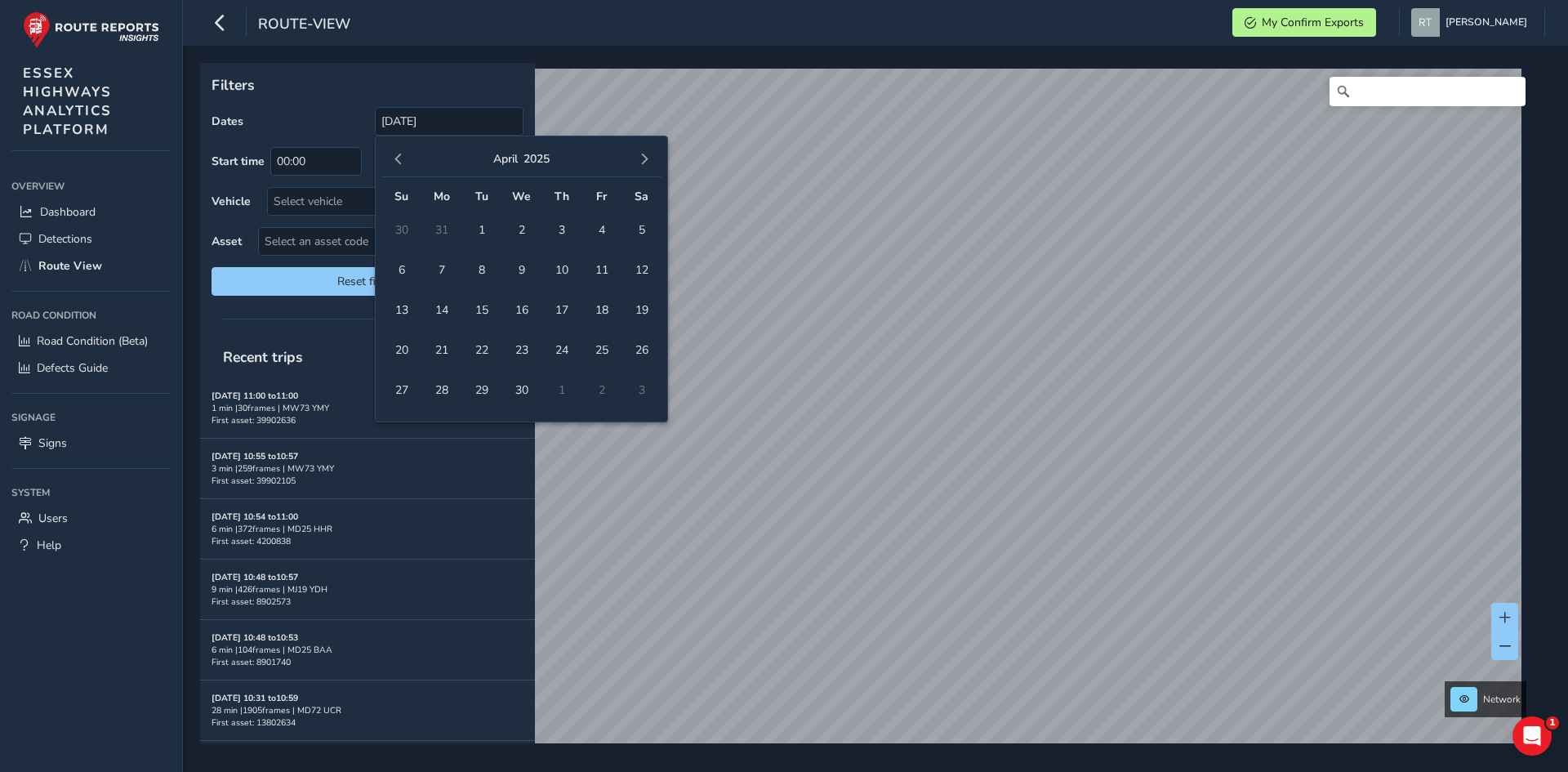
click at [643, 163] on span "button" at bounding box center [645, 159] width 12 height 12
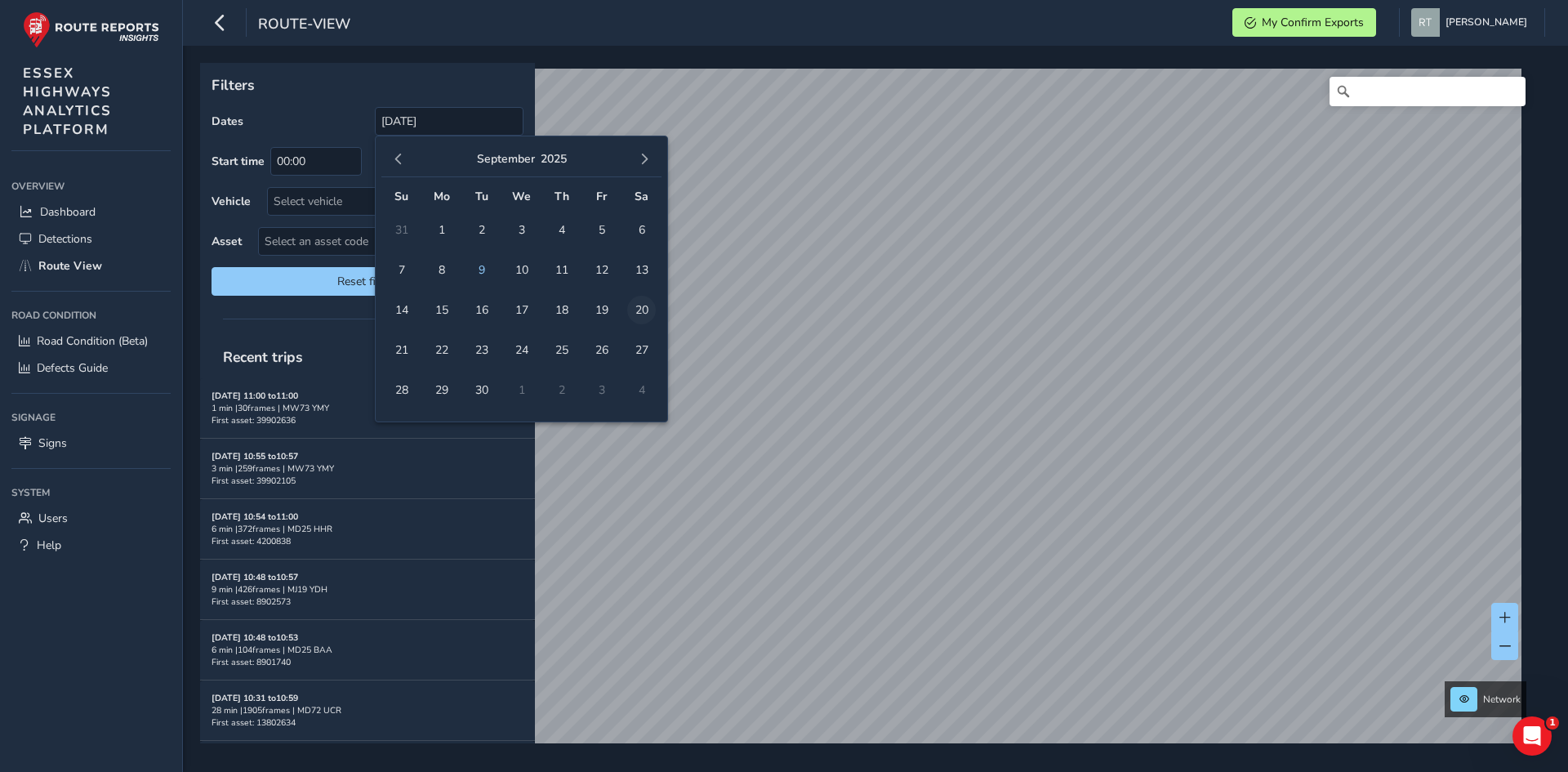
click at [640, 299] on span "20" at bounding box center [641, 310] width 29 height 29
type input "01/10/2024 - 20/09/2025"
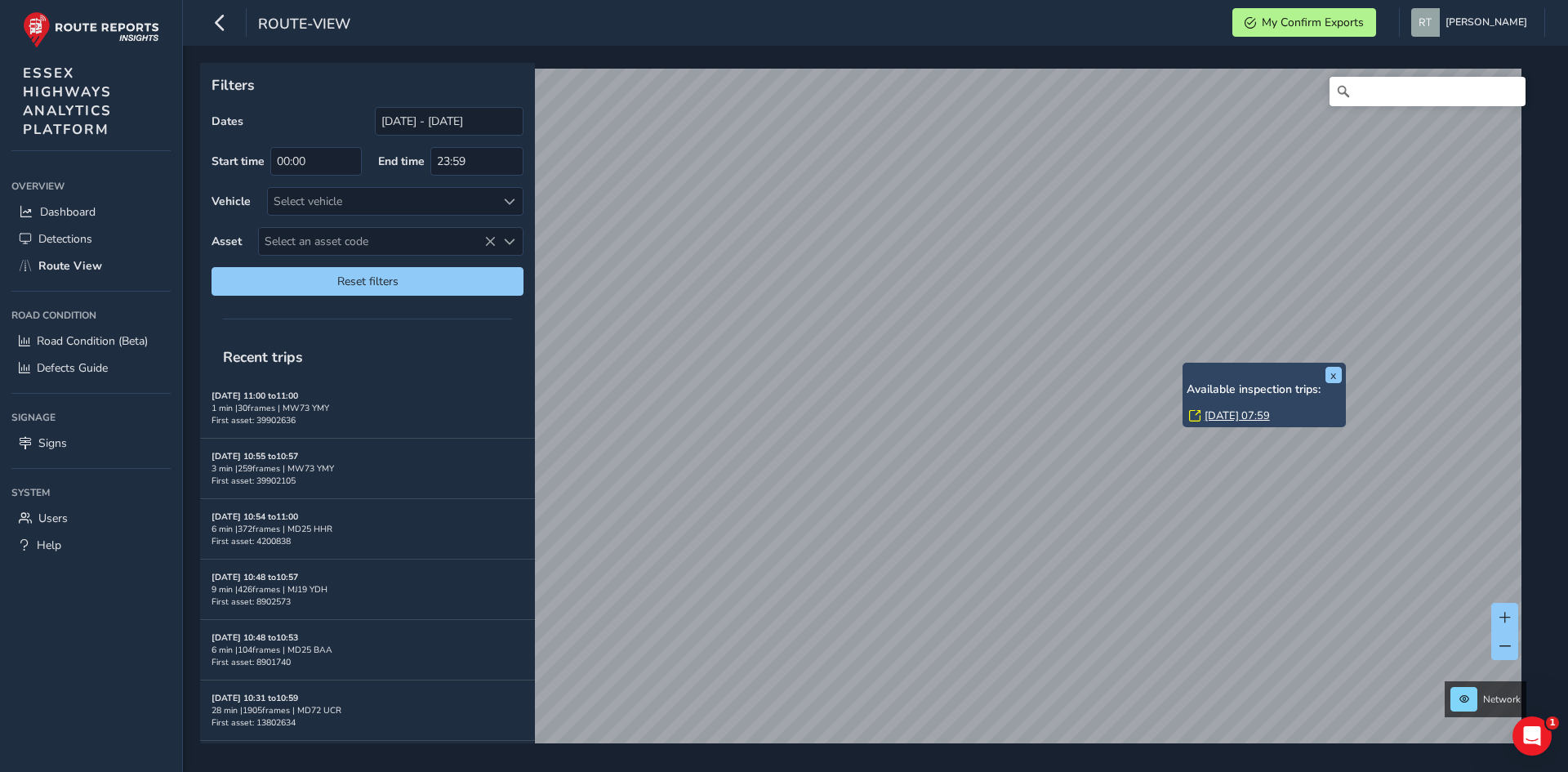
click at [1211, 417] on link "Thu, 3 Jul, 07:59" at bounding box center [1237, 416] width 65 height 15
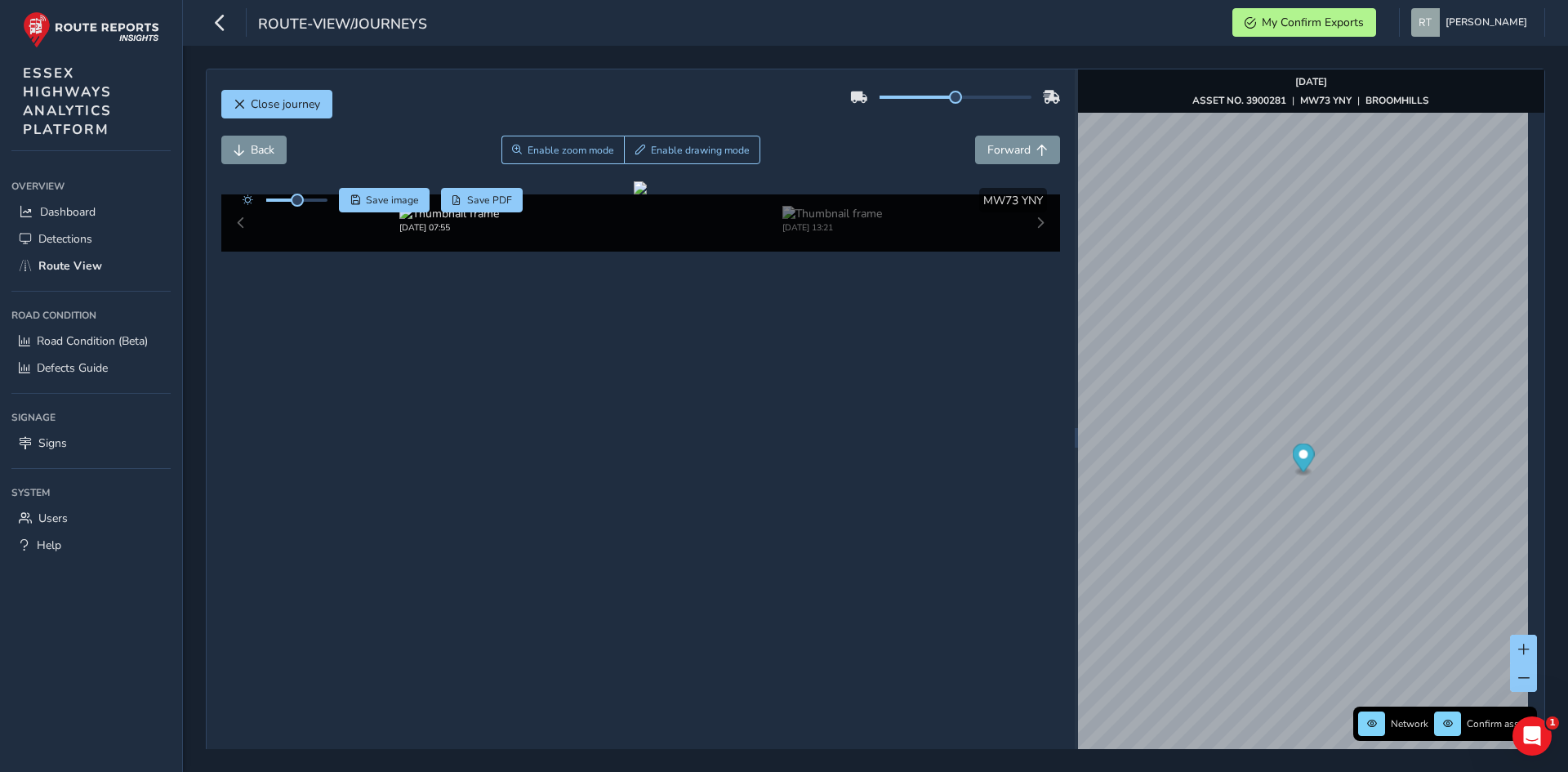
scroll to position [43, 0]
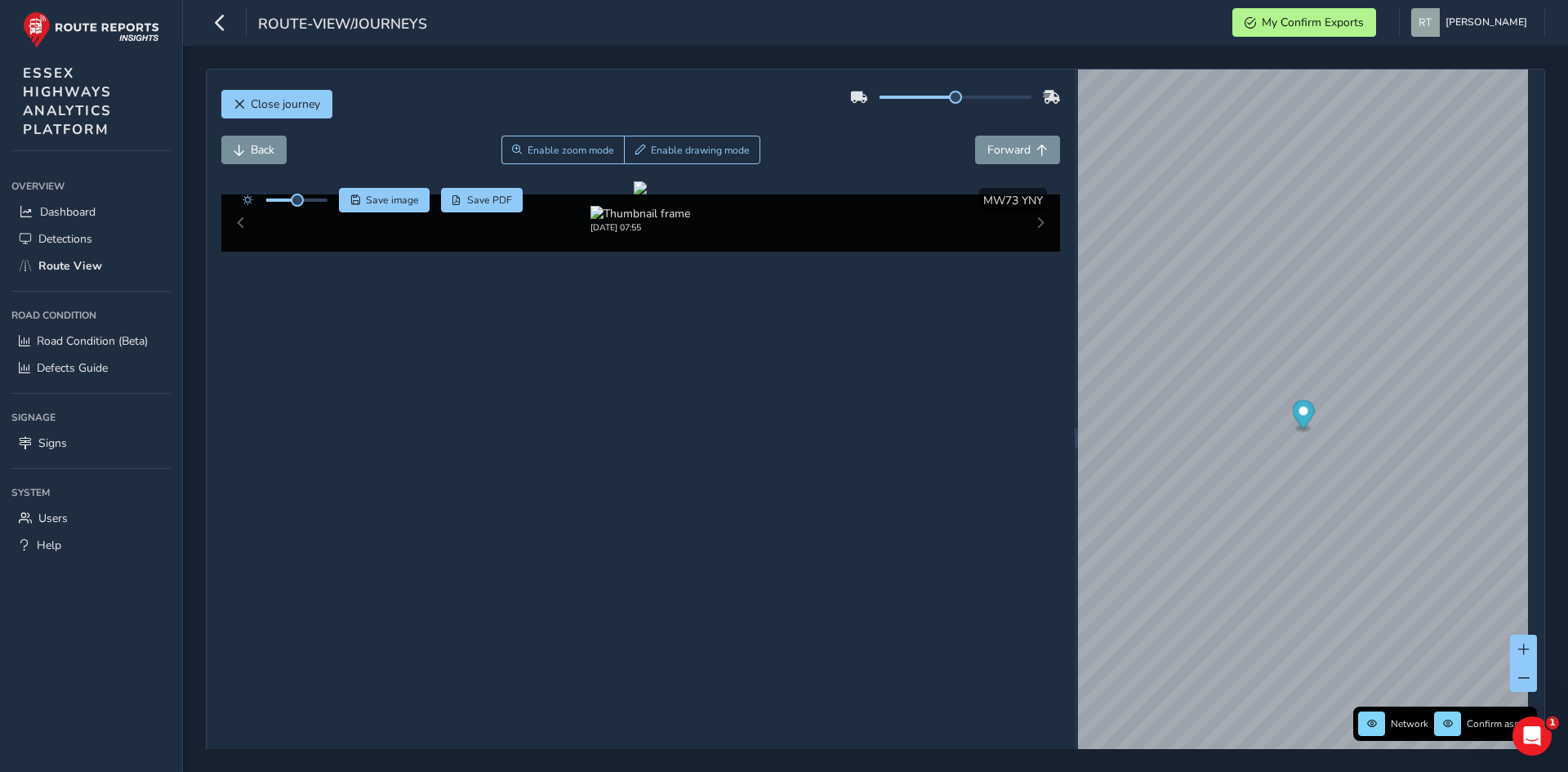
click at [1298, 412] on circle "Map marker" at bounding box center [1303, 411] width 9 height 9
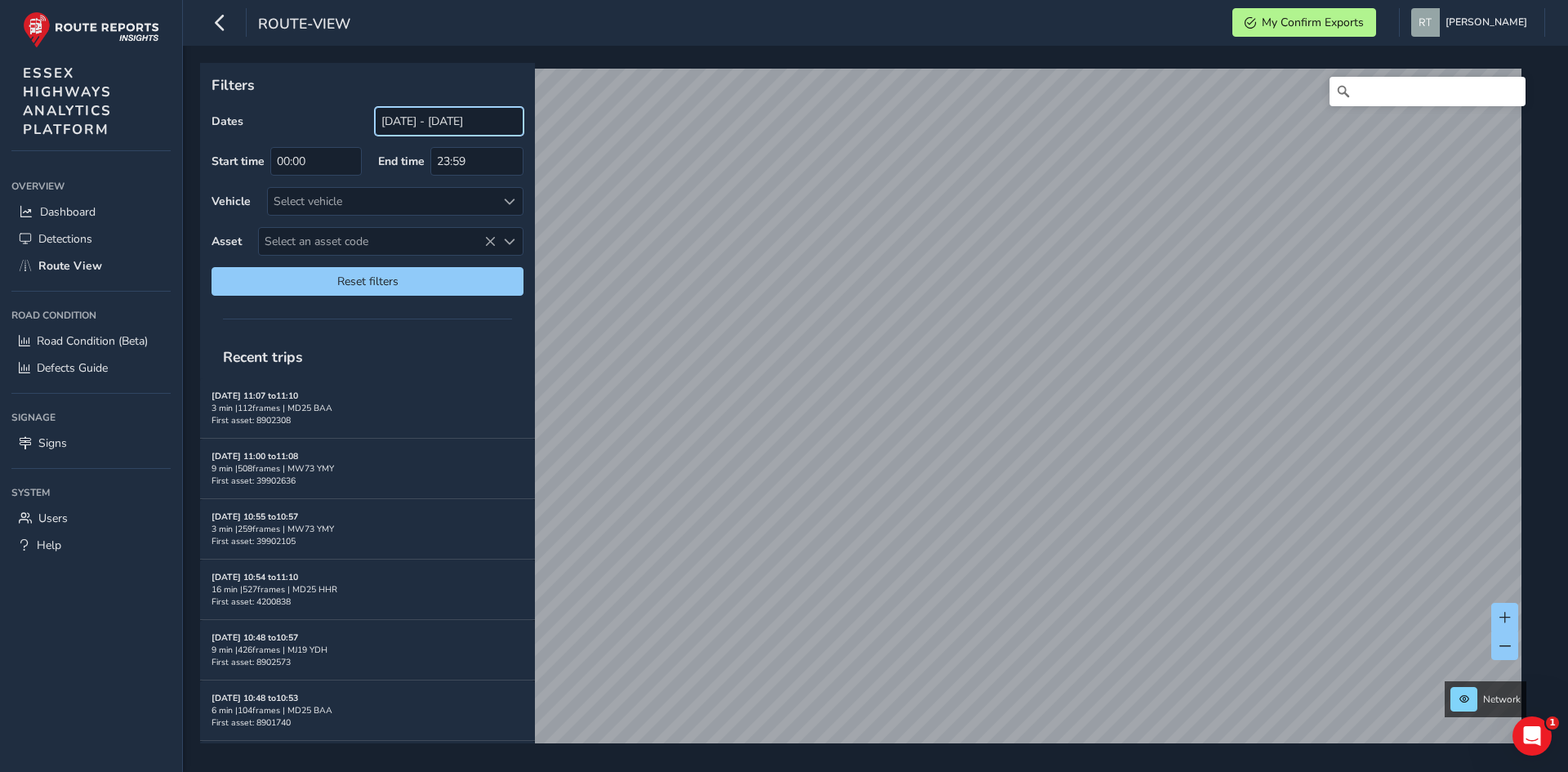
click at [408, 122] on input "[DATE] - [DATE]" at bounding box center [449, 121] width 148 height 29
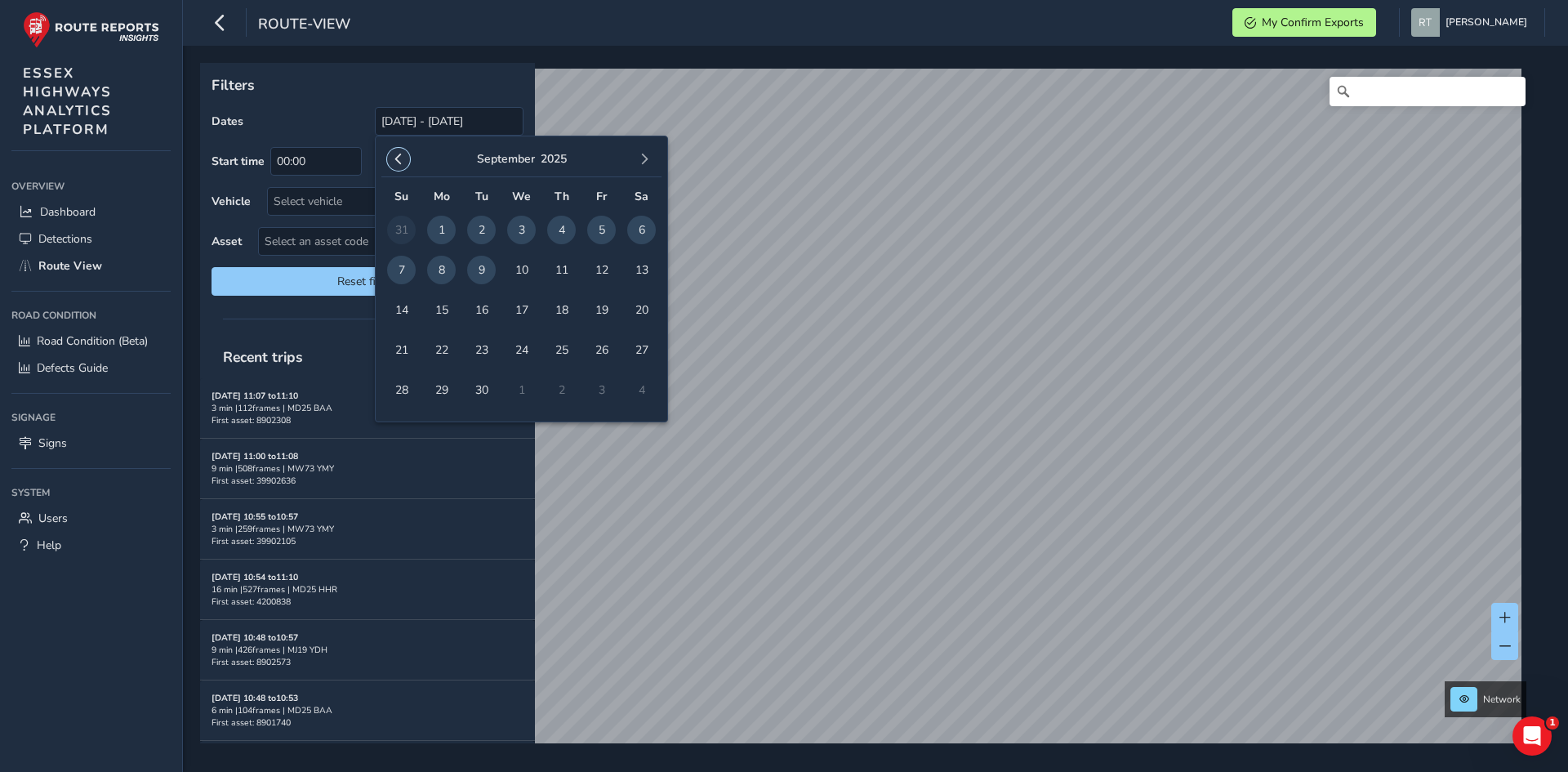
click at [402, 157] on span "button" at bounding box center [398, 159] width 12 height 12
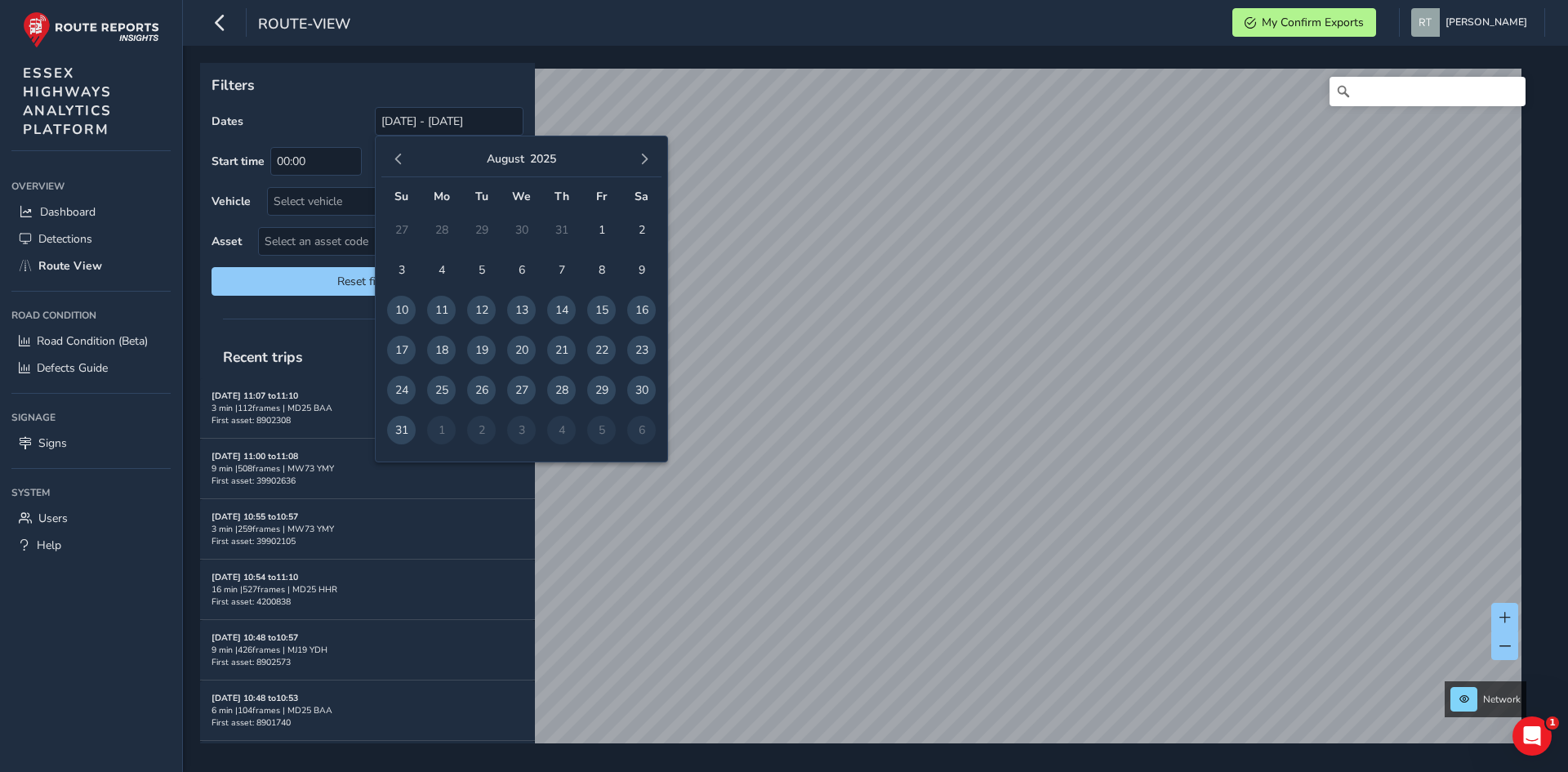
click at [402, 157] on span "button" at bounding box center [398, 159] width 12 height 12
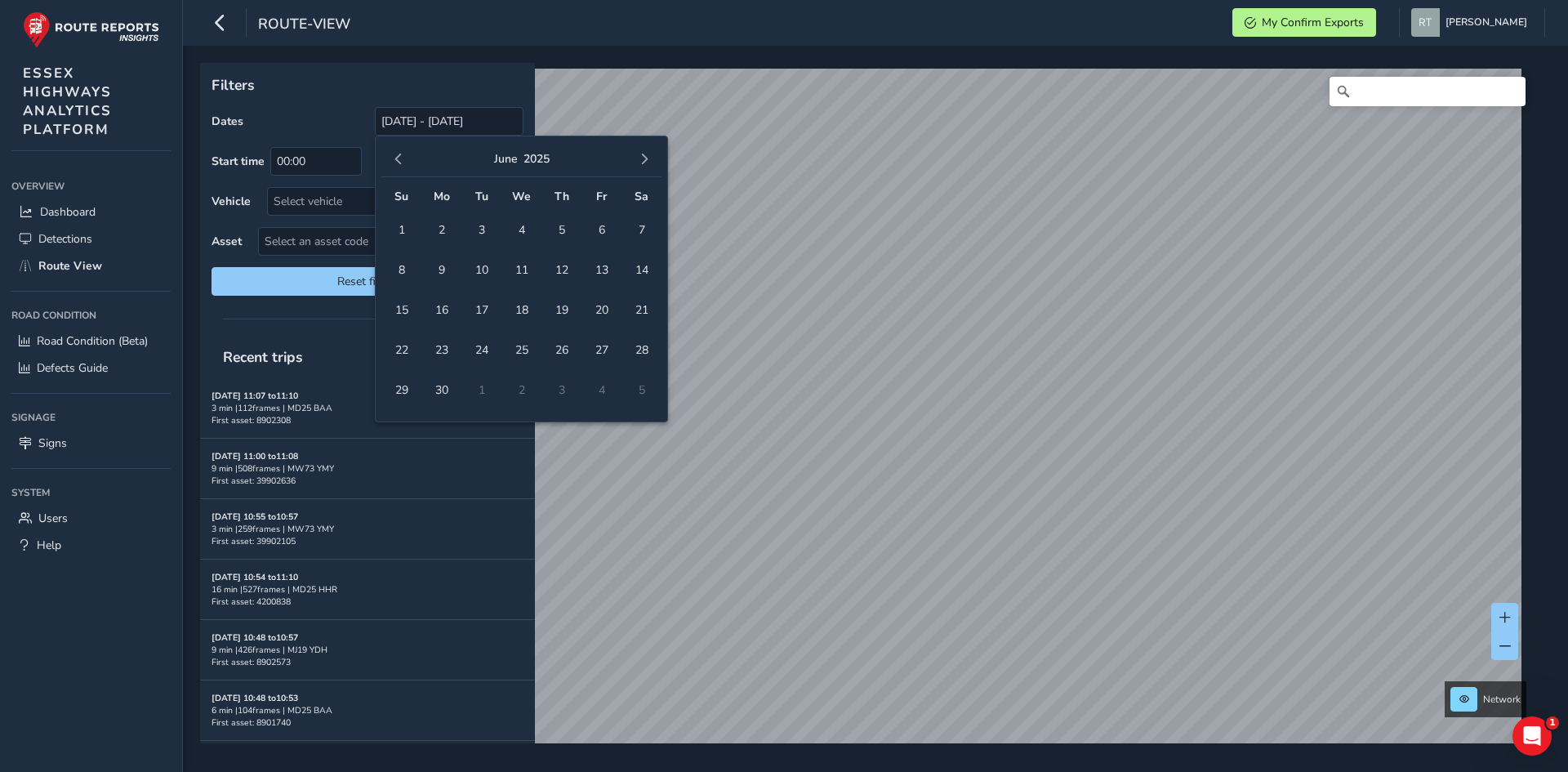
click at [402, 157] on span "button" at bounding box center [398, 159] width 12 height 12
click at [401, 162] on span "button" at bounding box center [398, 159] width 12 height 12
click at [518, 236] on span "1" at bounding box center [521, 229] width 29 height 29
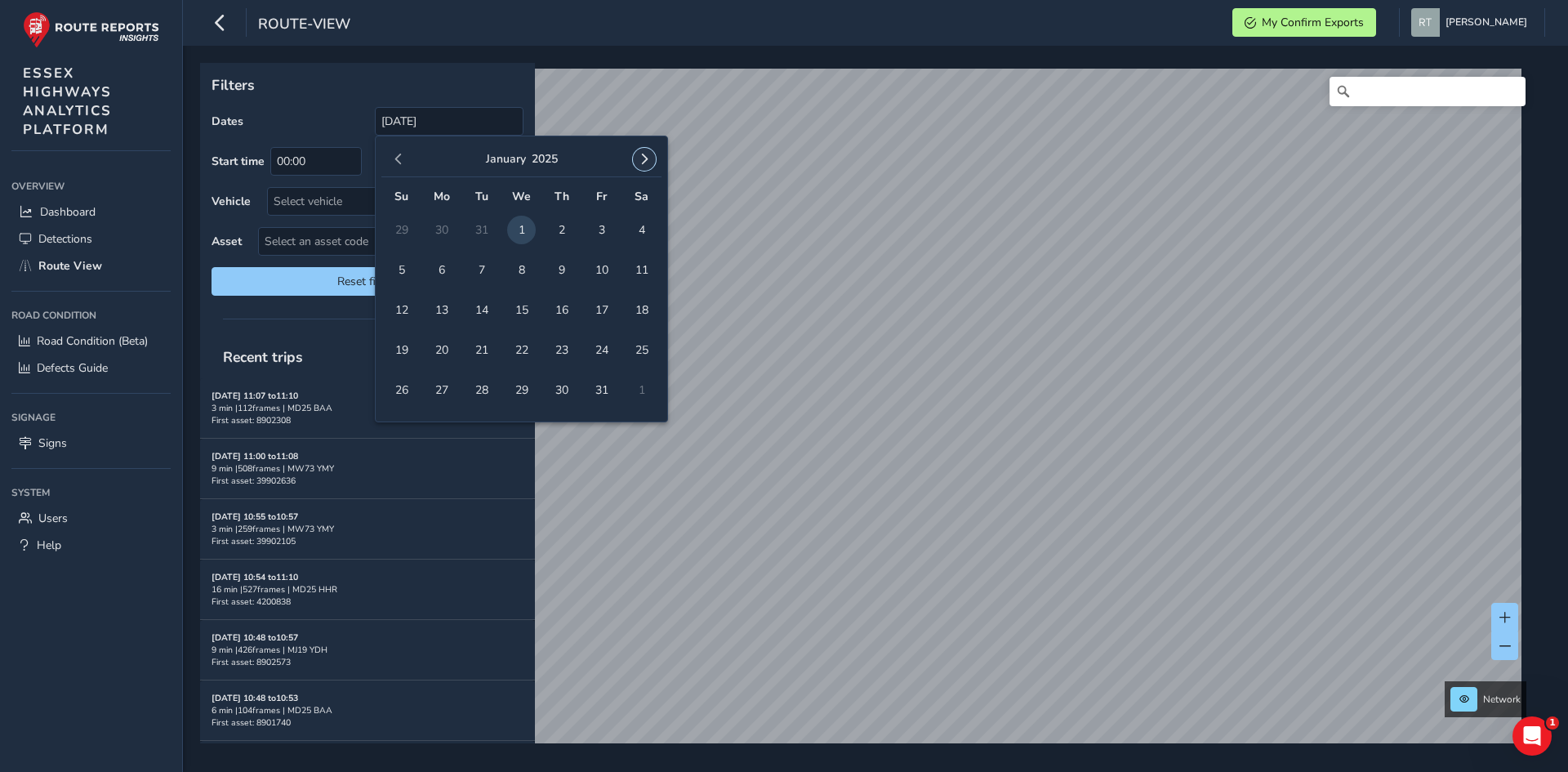
click at [643, 161] on span "button" at bounding box center [645, 159] width 12 height 12
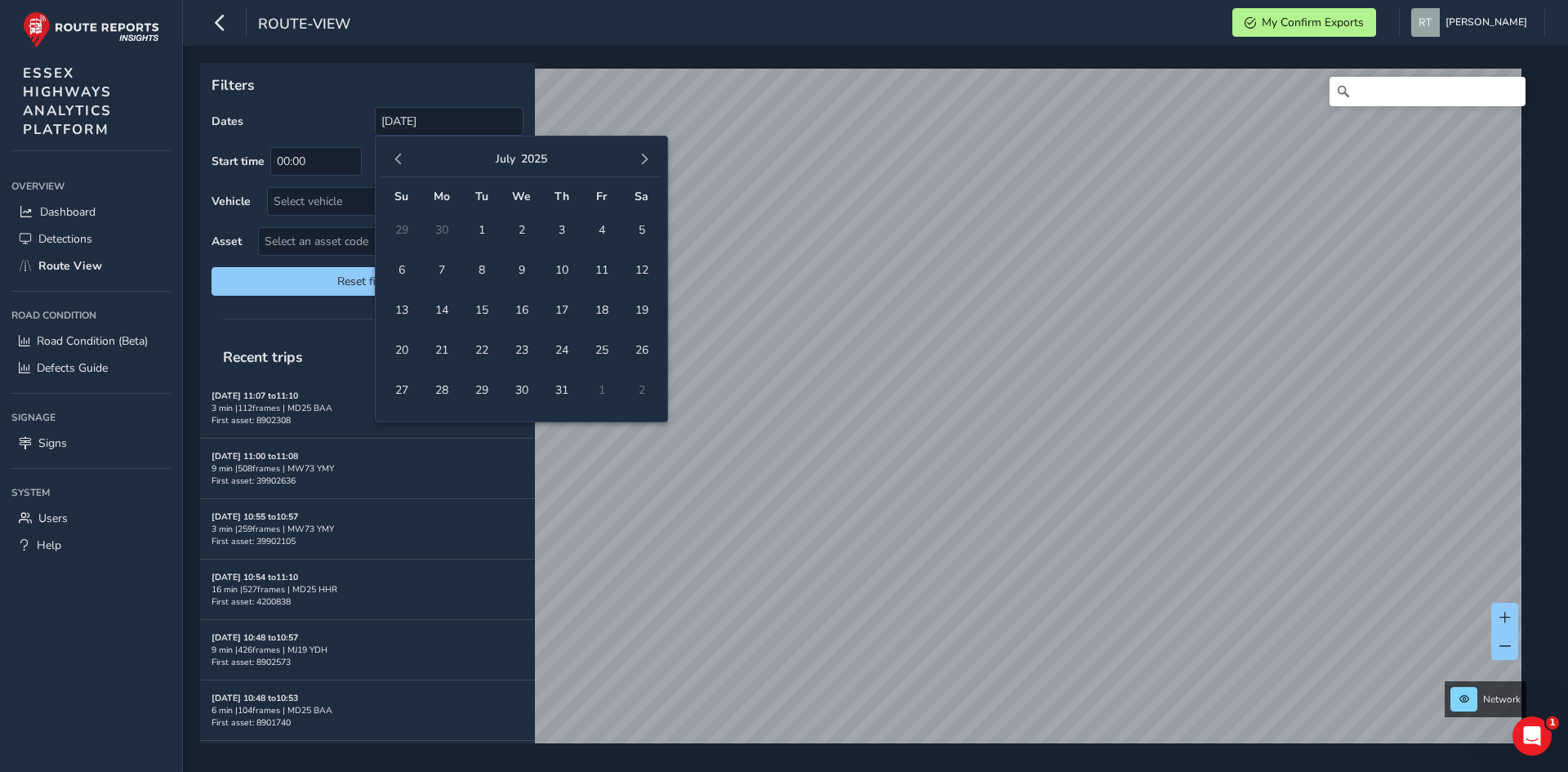
click at [643, 162] on span "button" at bounding box center [645, 159] width 12 height 12
click at [650, 314] on span "20" at bounding box center [641, 310] width 29 height 29
type input "[DATE] - [DATE]"
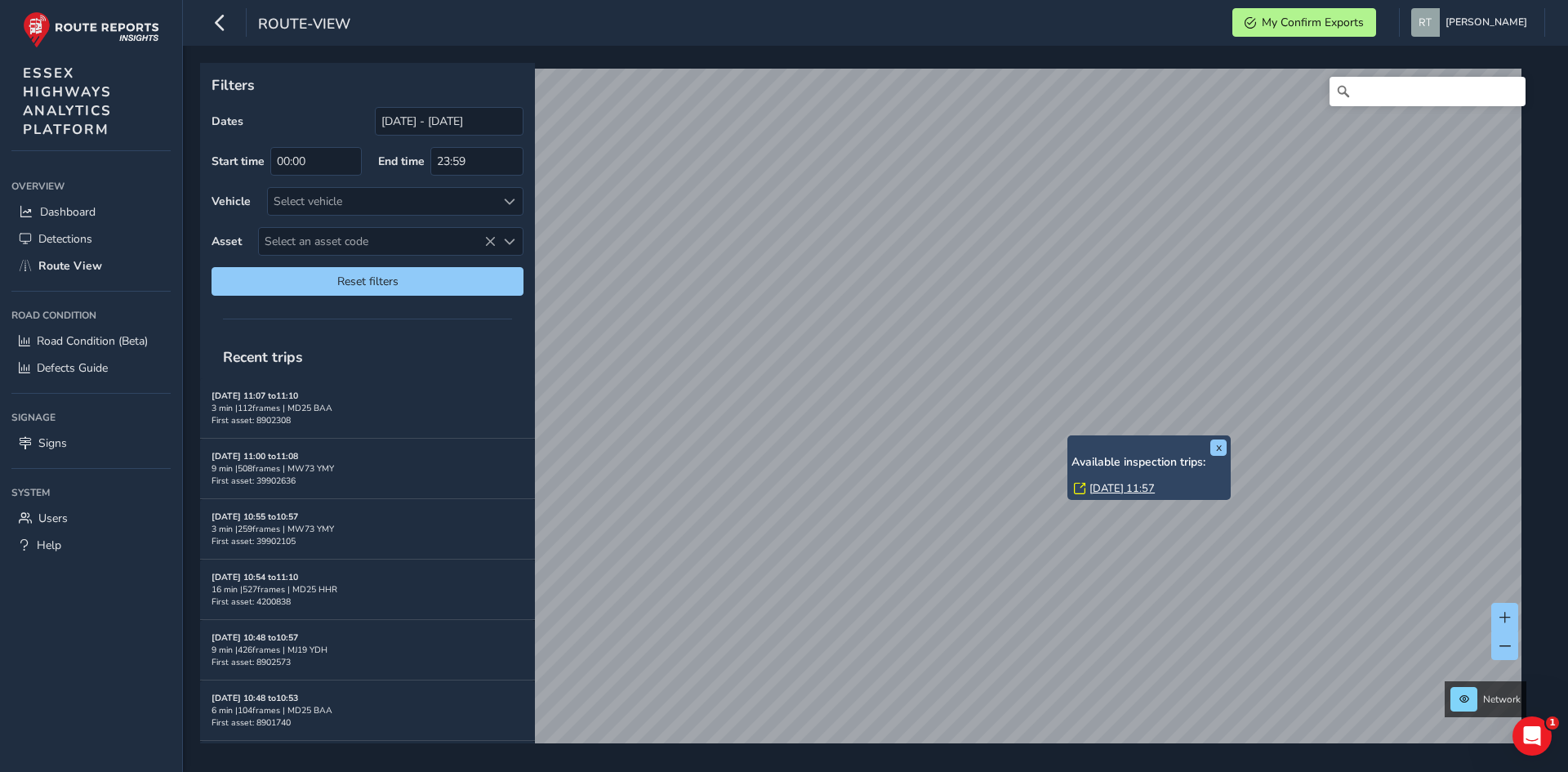
click at [1105, 487] on link "[DATE] 11:57" at bounding box center [1121, 488] width 65 height 15
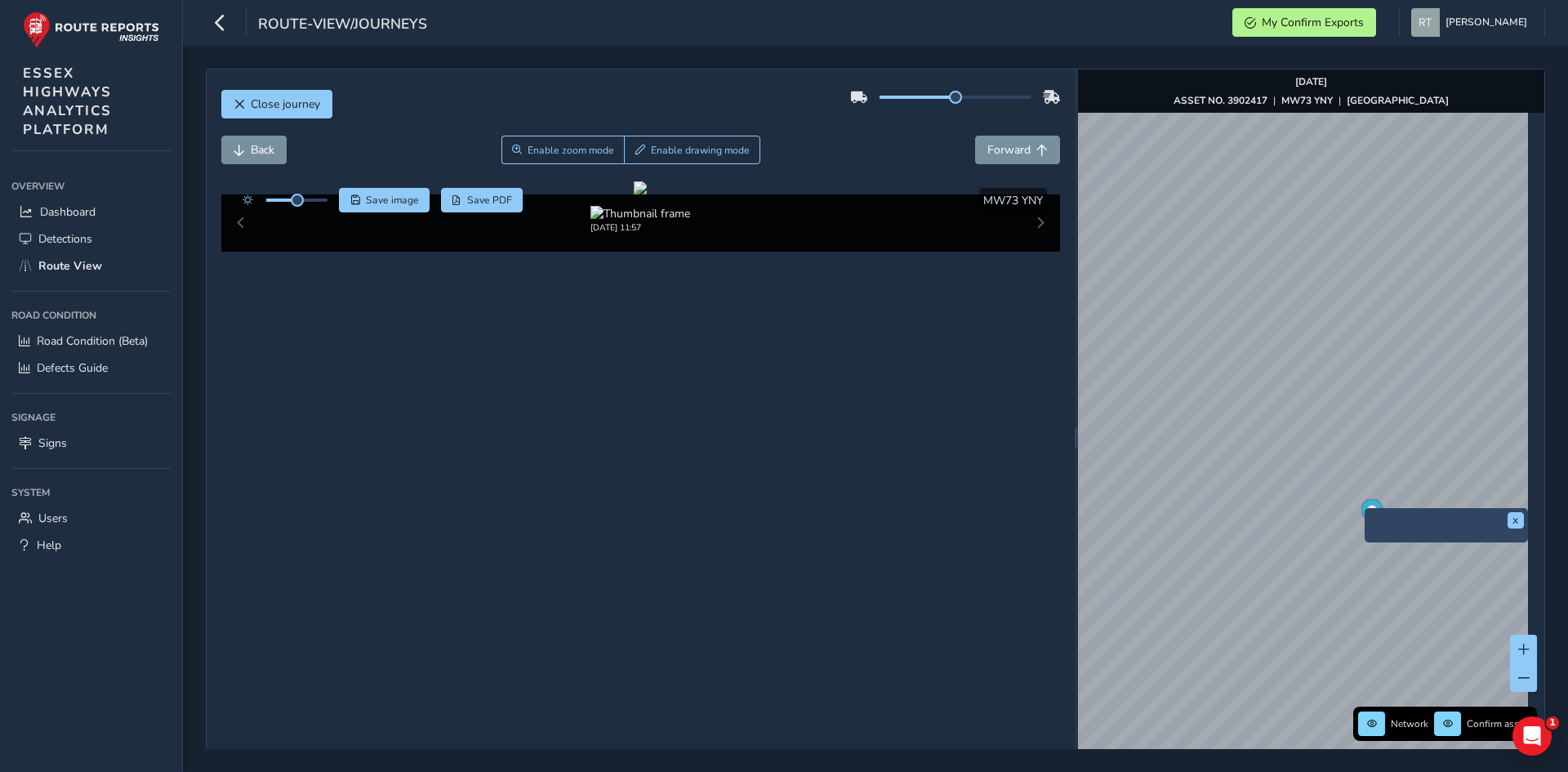
click at [1367, 511] on circle "Map marker" at bounding box center [1371, 510] width 9 height 9
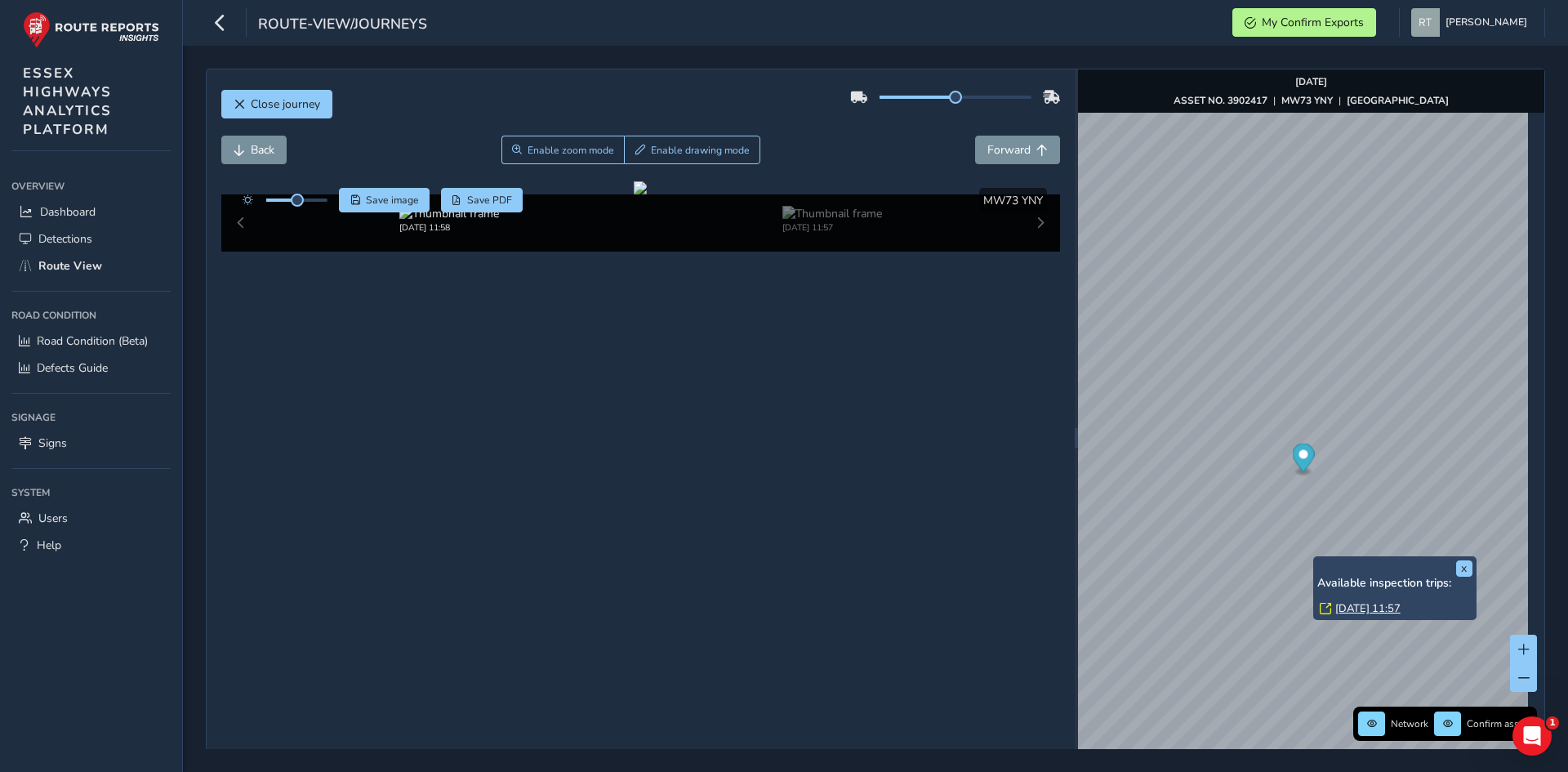
click at [1368, 614] on link "[DATE] 11:57" at bounding box center [1367, 609] width 65 height 15
click at [1359, 605] on link "[DATE] 11:57" at bounding box center [1367, 609] width 65 height 15
click at [1347, 610] on link "[DATE] 11:57" at bounding box center [1367, 609] width 65 height 15
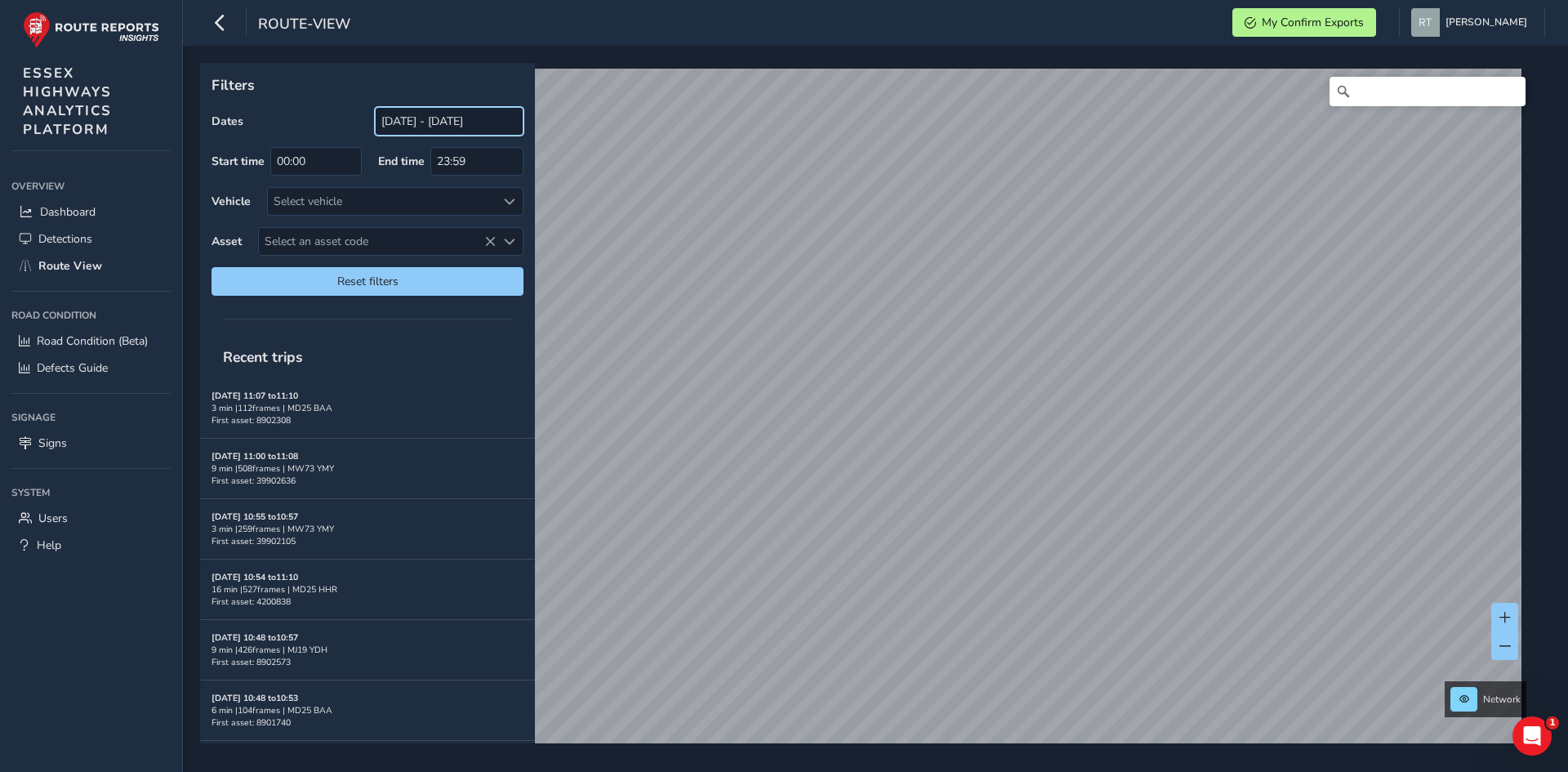
click at [420, 129] on input "[DATE] - [DATE]" at bounding box center [449, 121] width 148 height 29
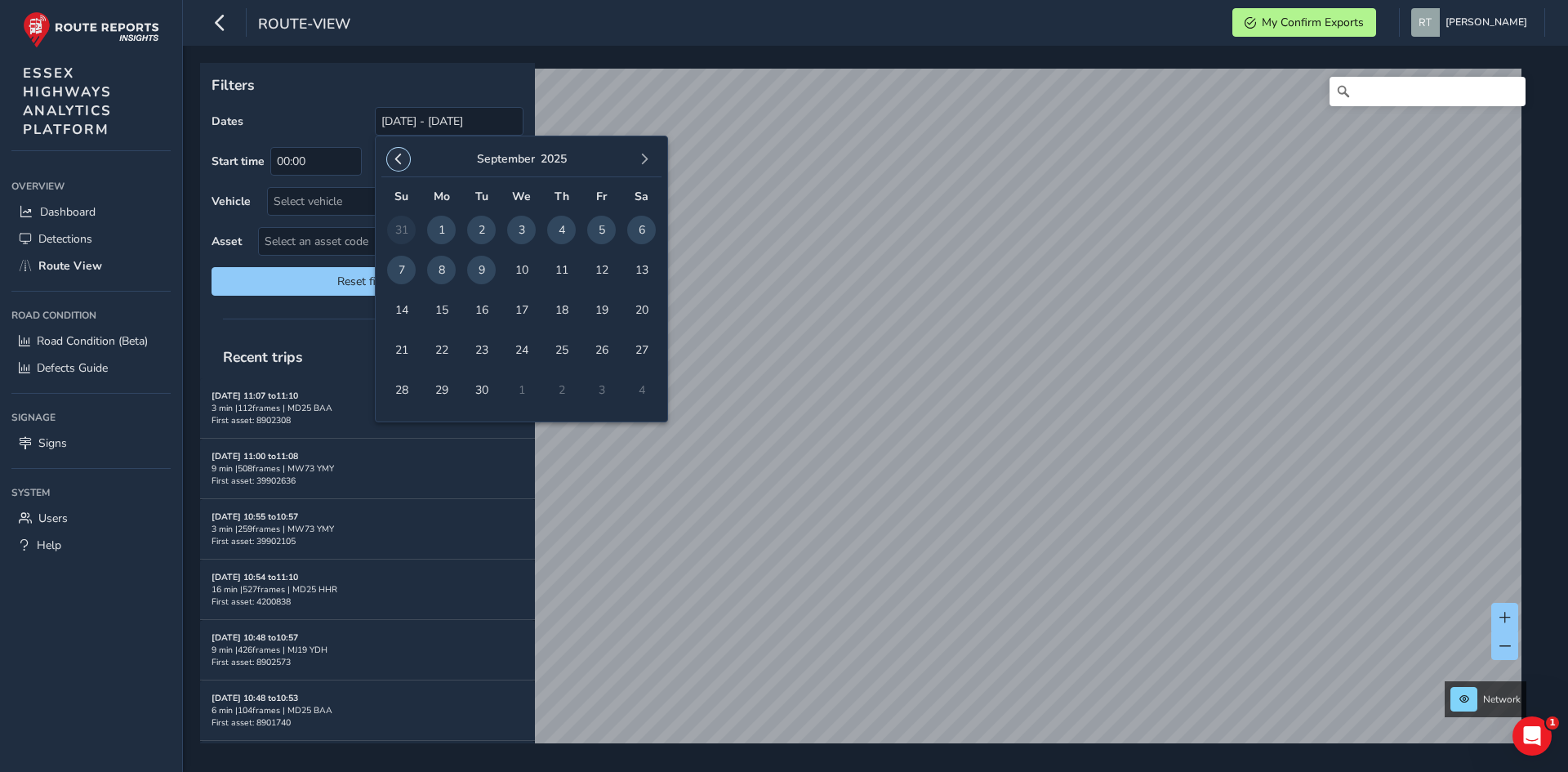
click at [394, 153] on button "button" at bounding box center [398, 159] width 23 height 23
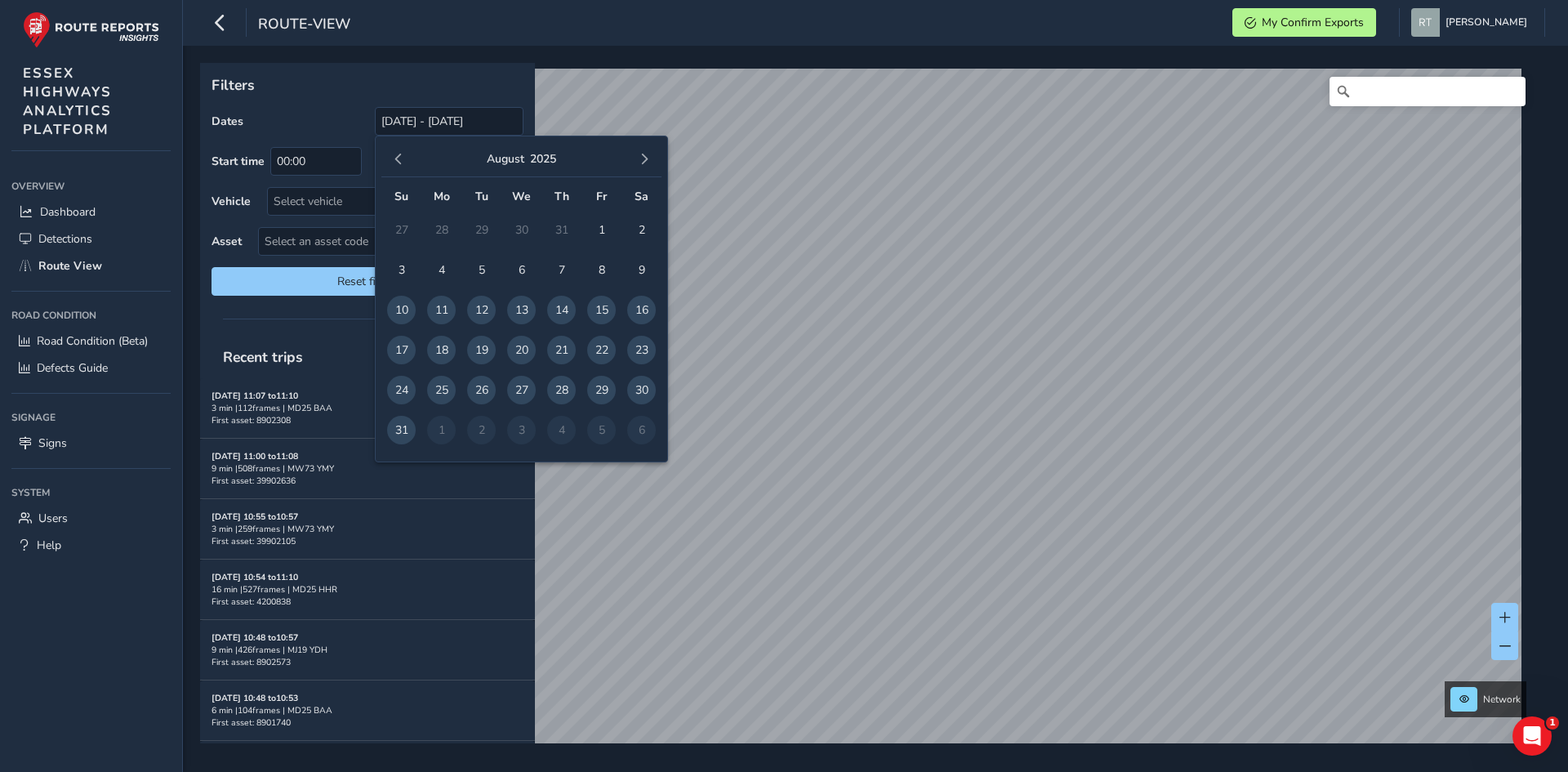
click at [394, 153] on button "button" at bounding box center [398, 159] width 23 height 23
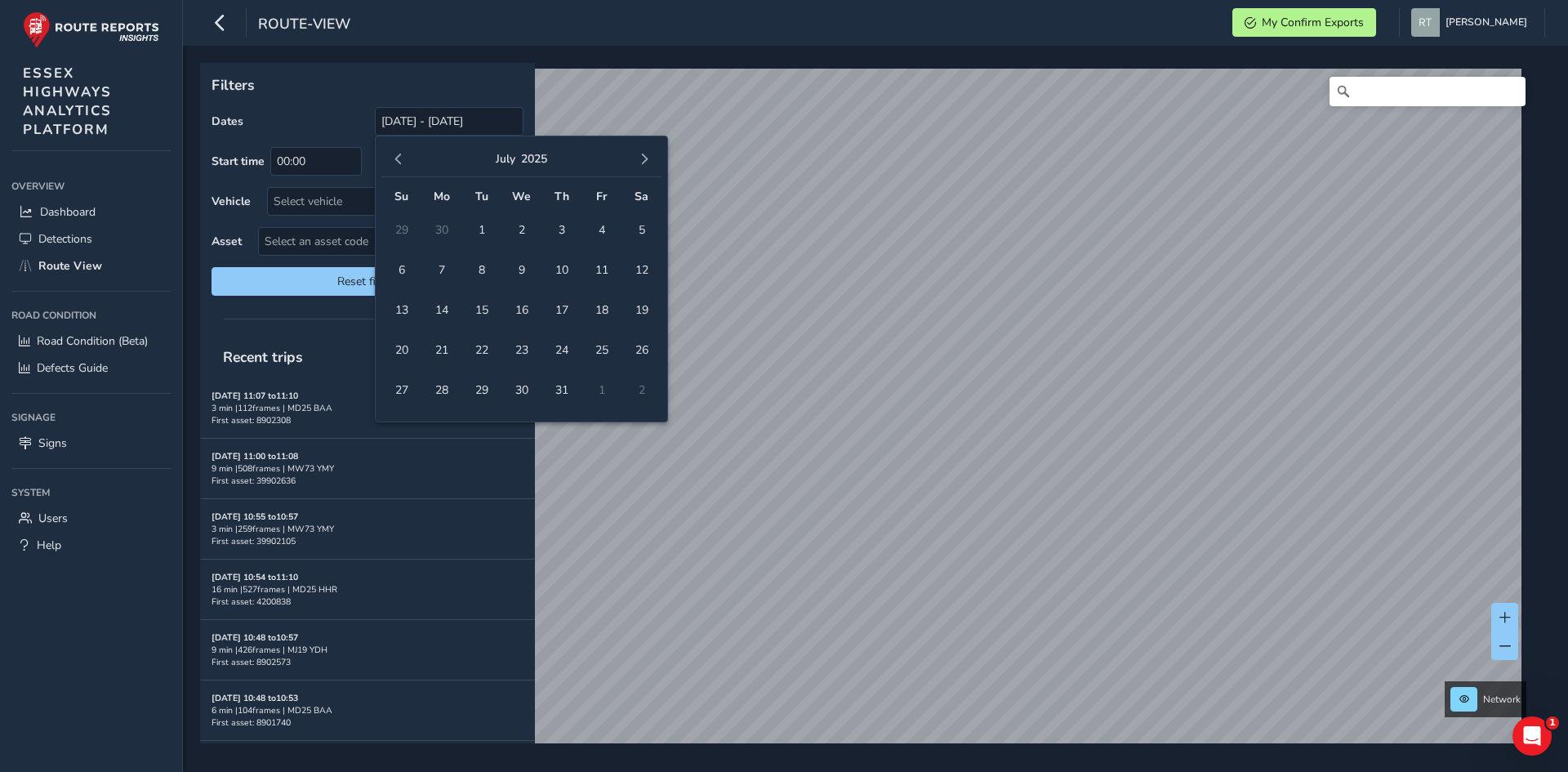
click at [394, 153] on button "button" at bounding box center [398, 159] width 23 height 23
click at [396, 163] on span "button" at bounding box center [398, 159] width 12 height 12
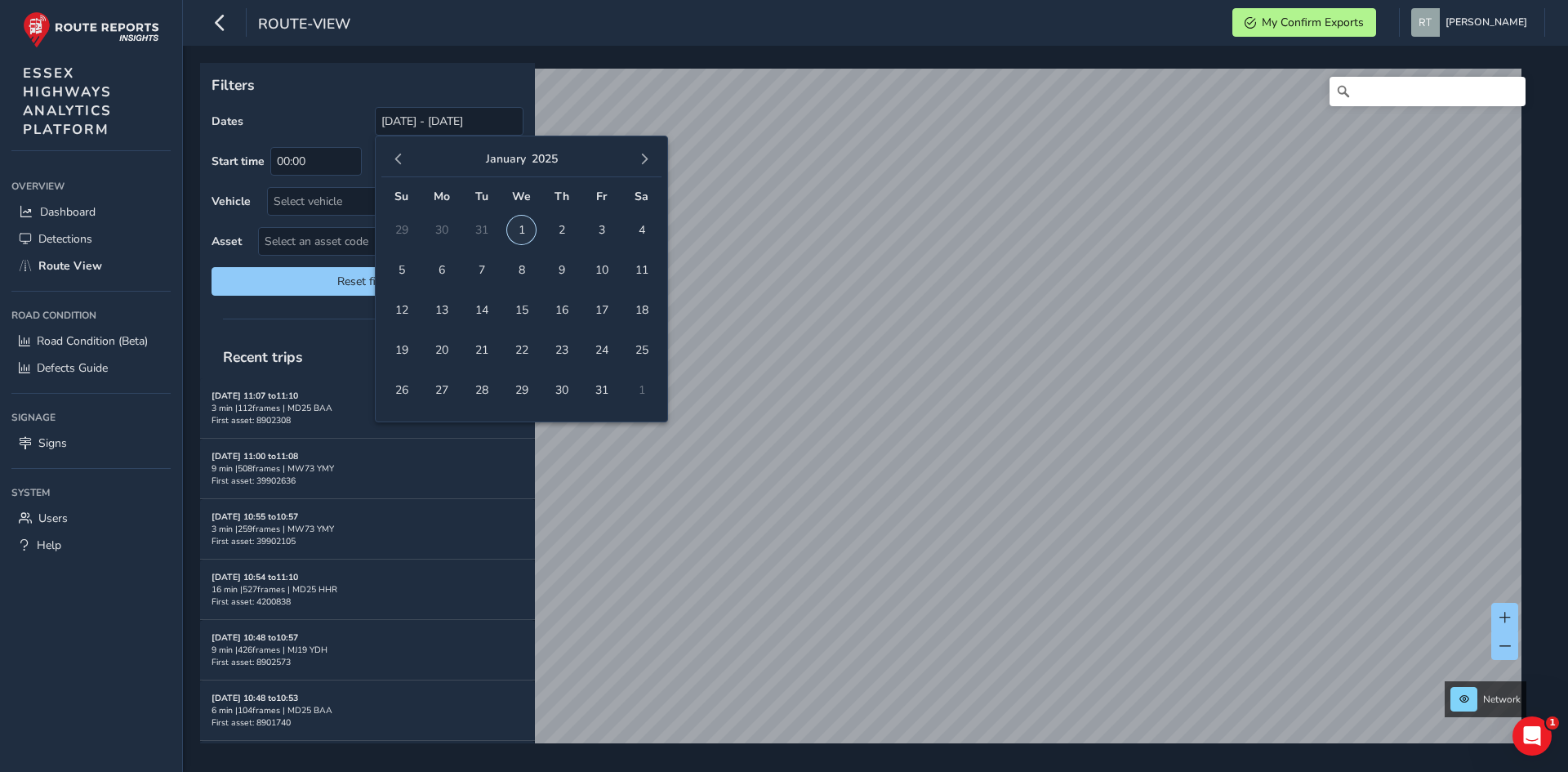
click at [524, 234] on span "1" at bounding box center [521, 229] width 29 height 29
click at [645, 159] on span "button" at bounding box center [645, 159] width 12 height 12
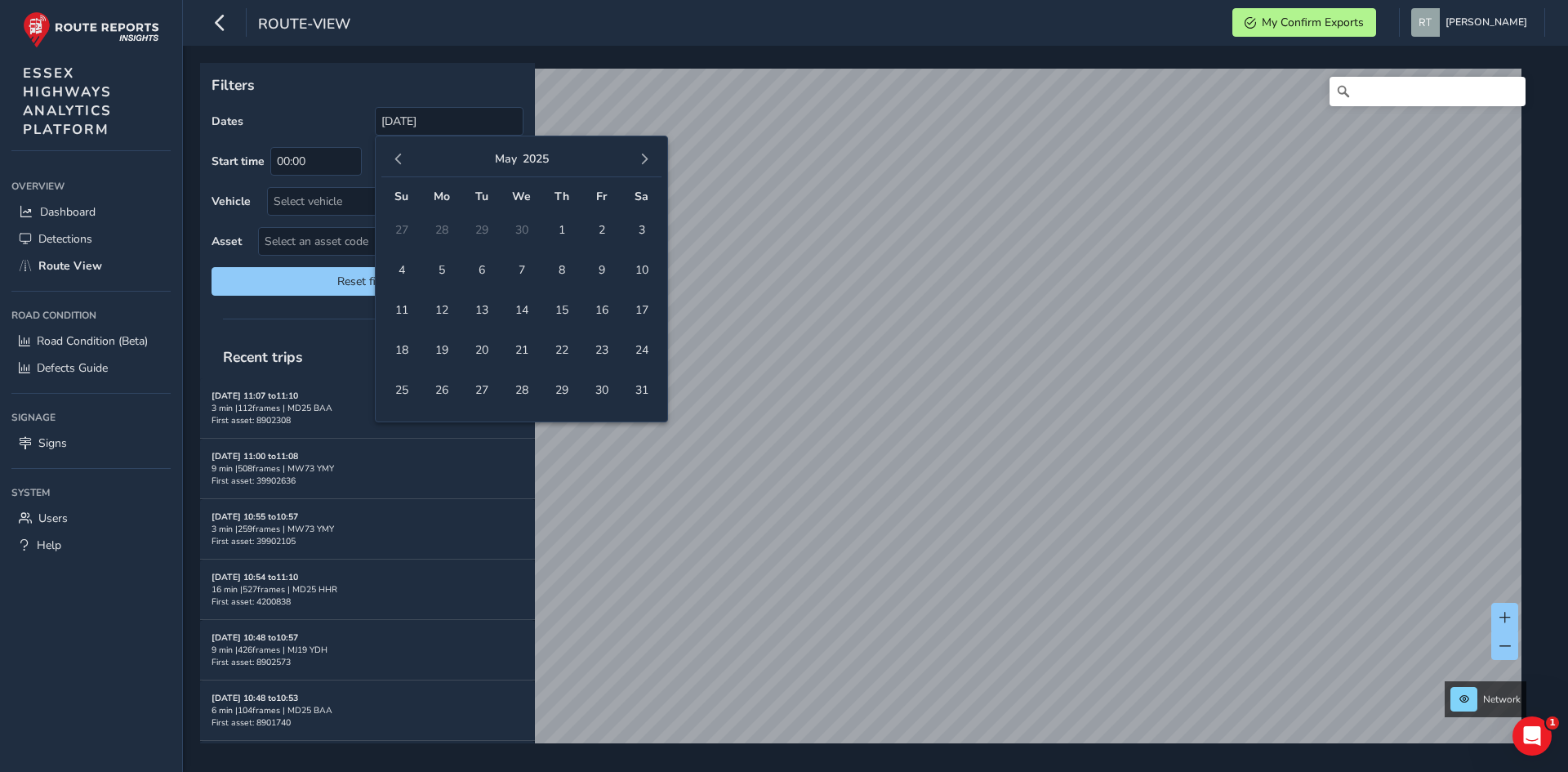
click at [645, 159] on span "button" at bounding box center [645, 159] width 12 height 12
click at [646, 308] on span "20" at bounding box center [641, 310] width 29 height 29
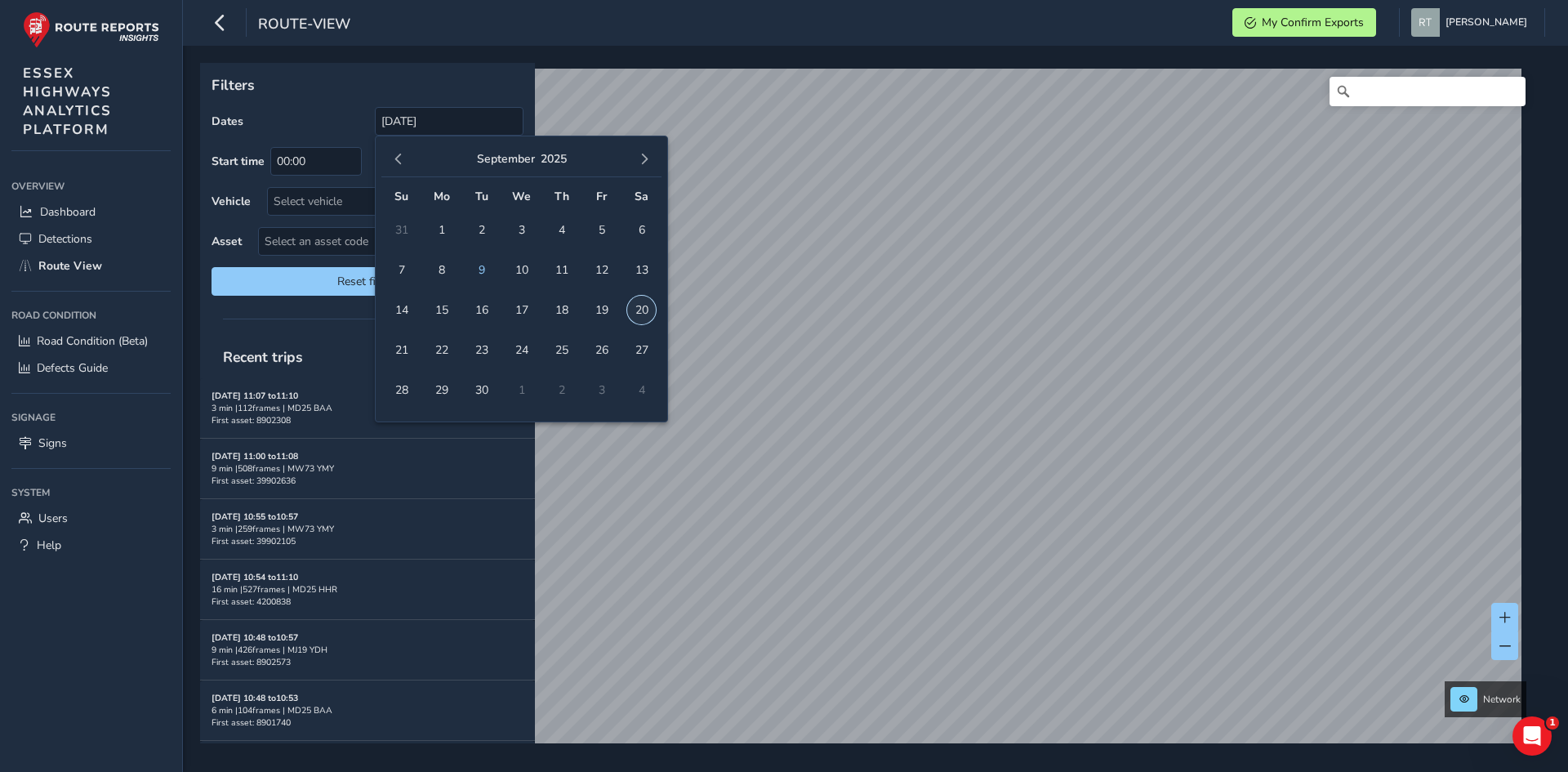
type input "[DATE] - [DATE]"
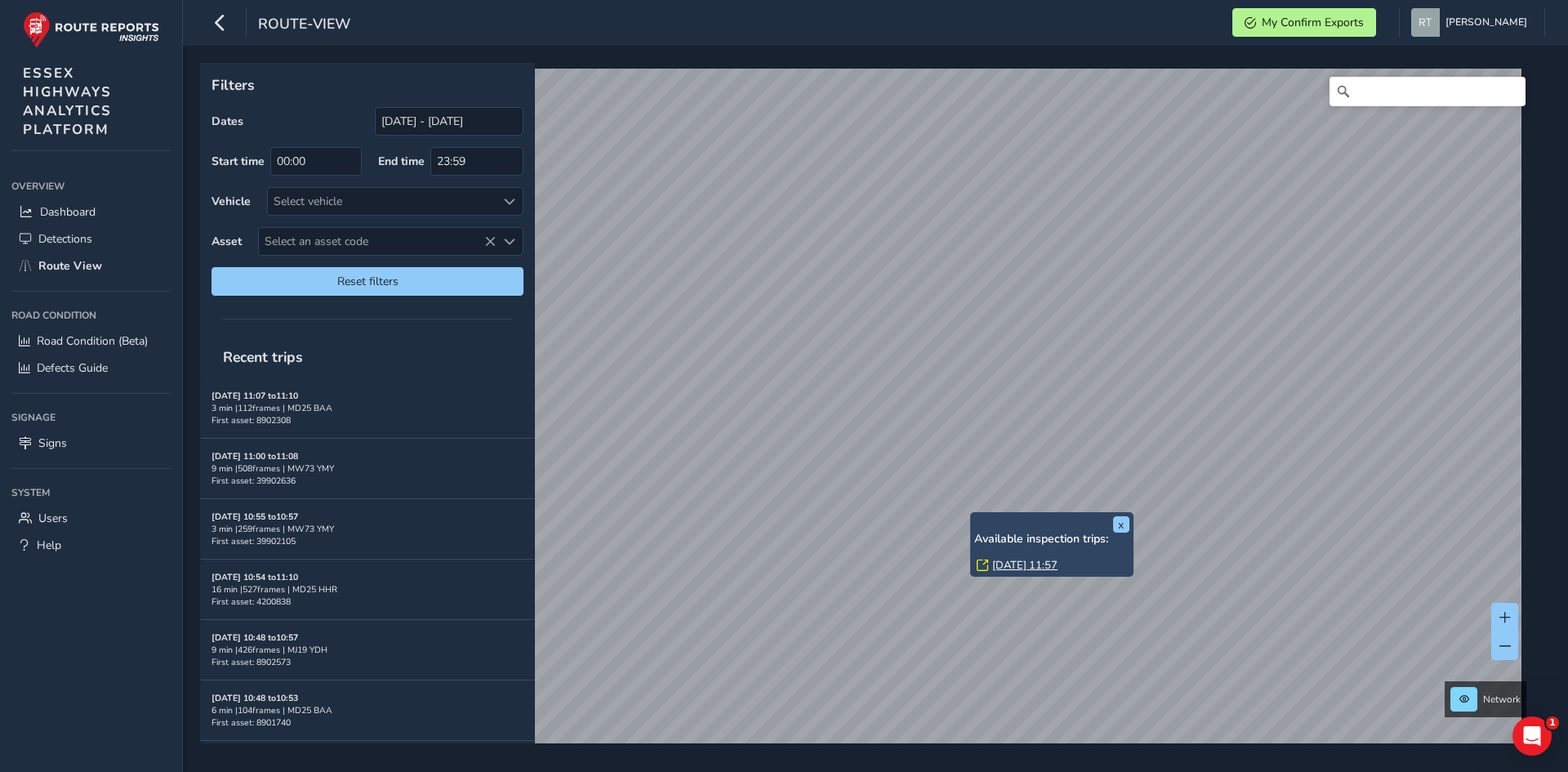
click at [1009, 566] on link "Thu, 30 Jan, 11:57" at bounding box center [1024, 565] width 65 height 15
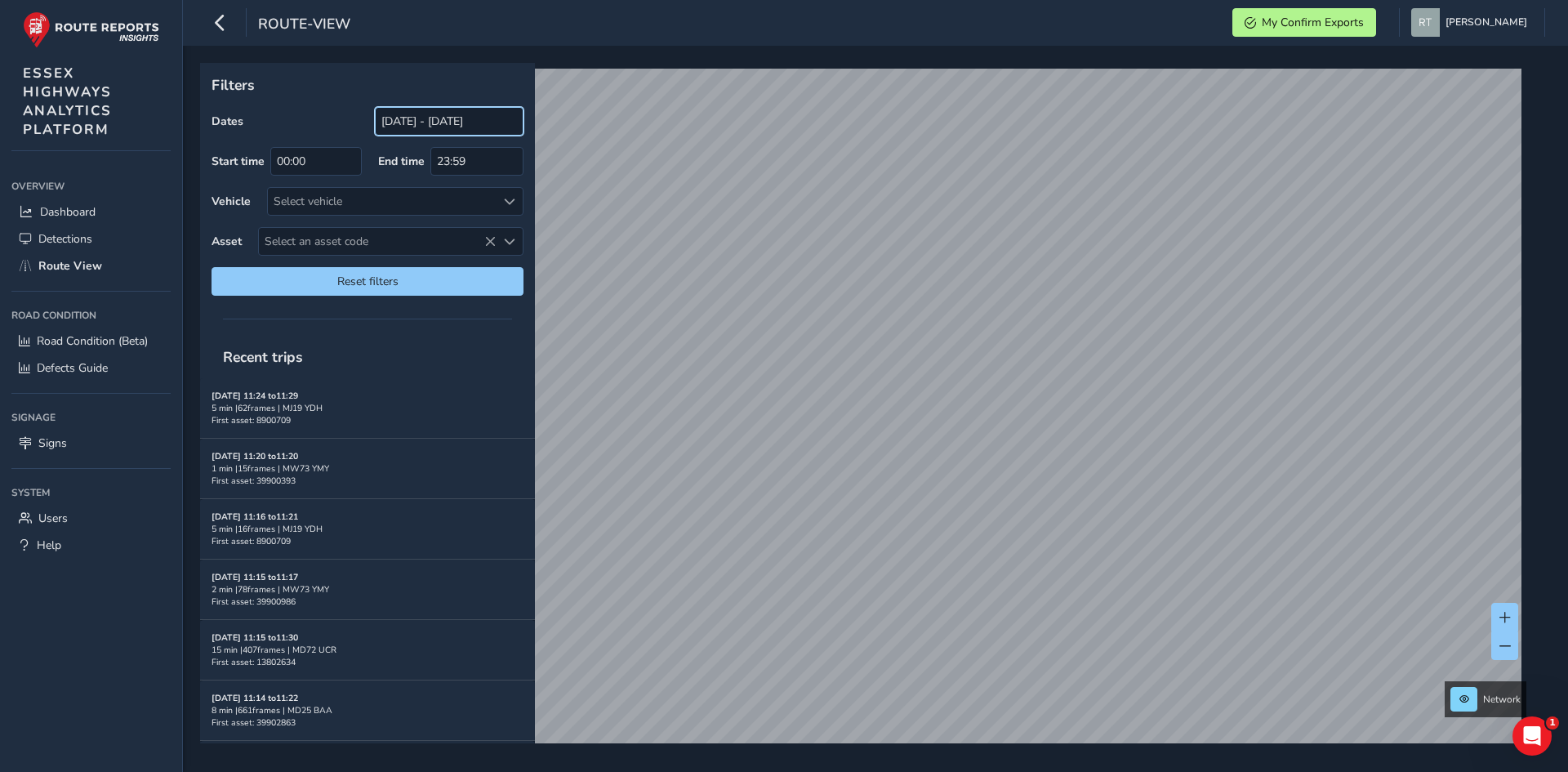
click at [411, 125] on input "[DATE] - [DATE]" at bounding box center [449, 121] width 148 height 29
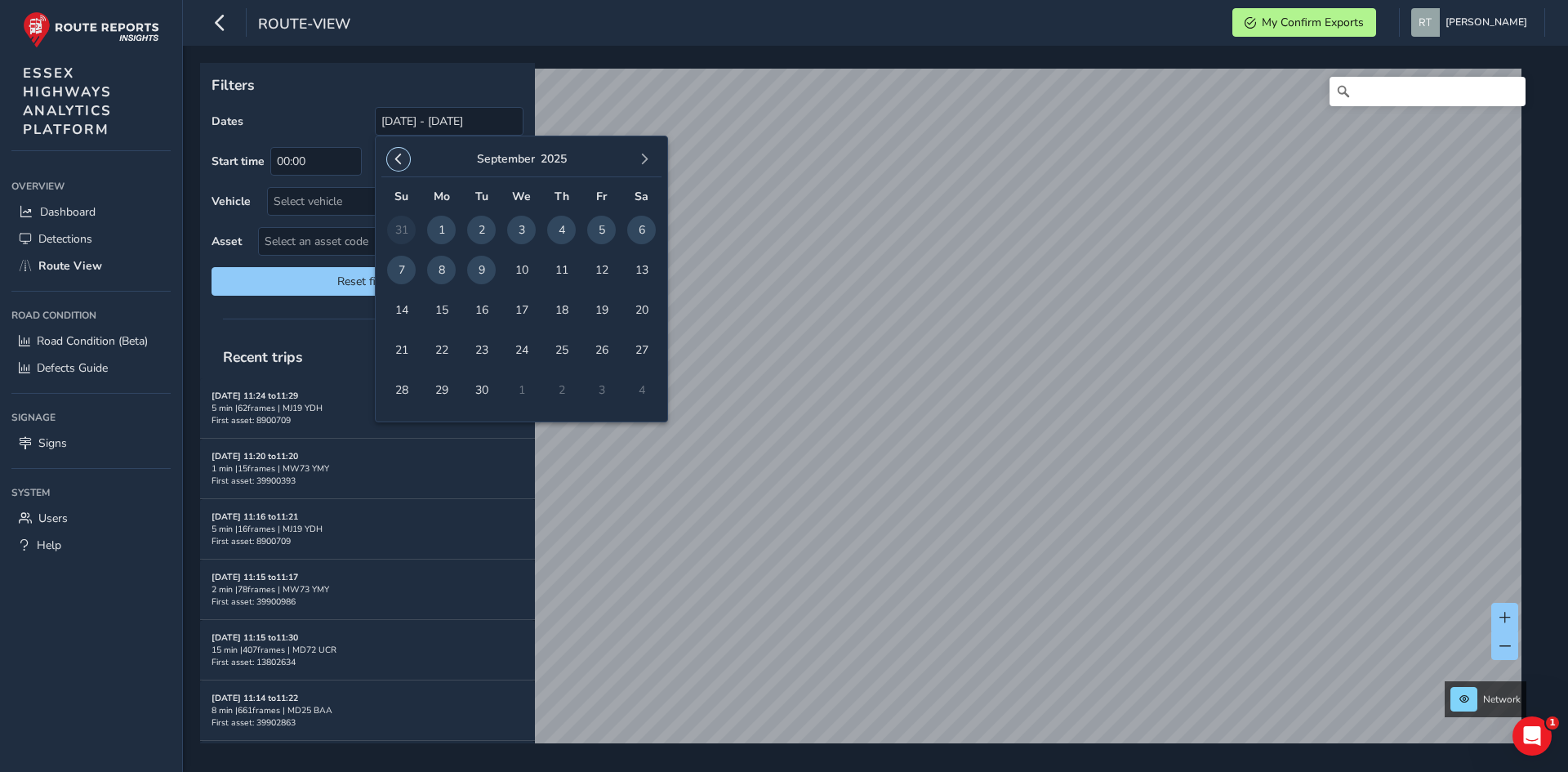
click at [404, 154] on button "button" at bounding box center [398, 159] width 23 height 23
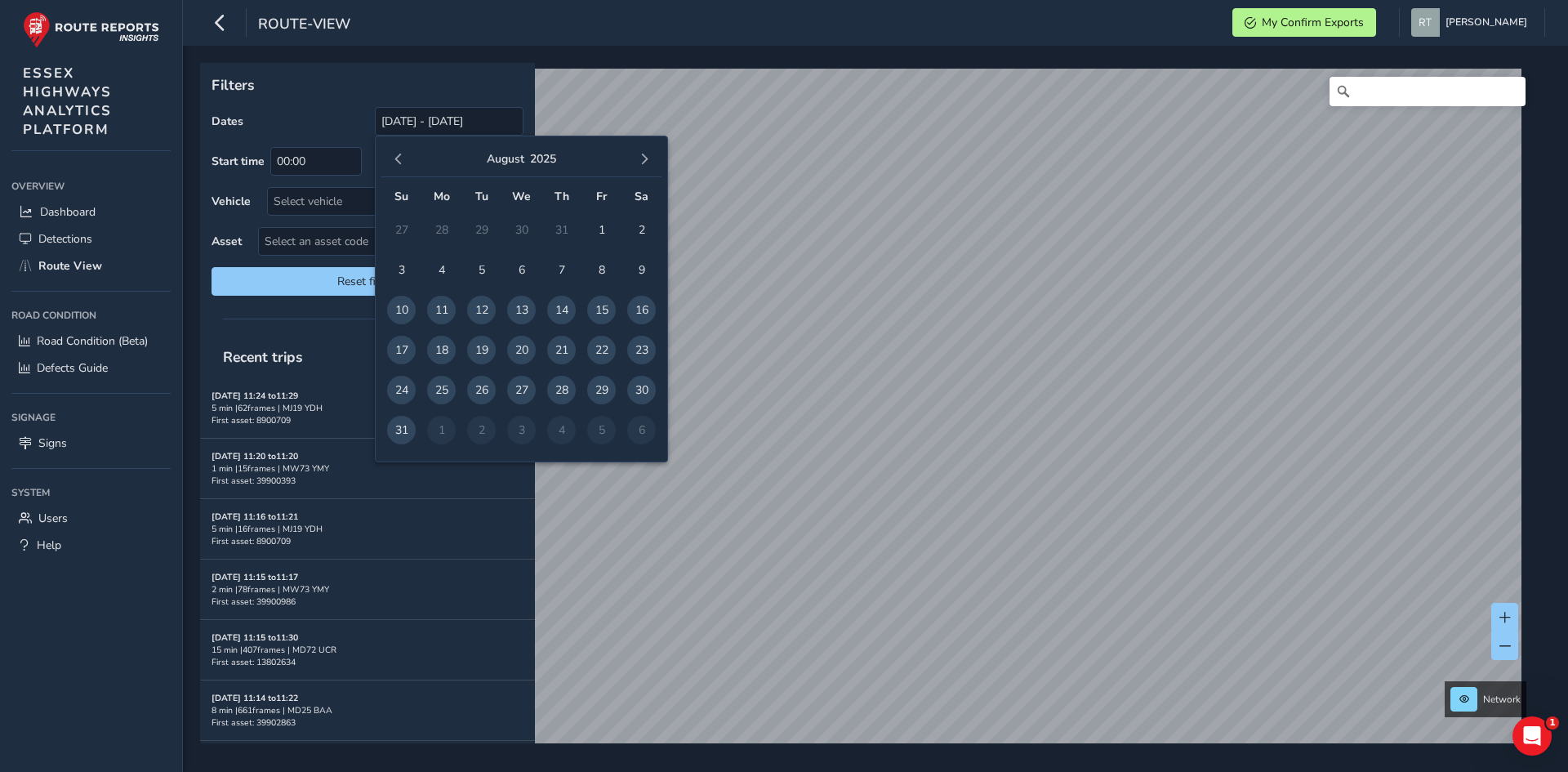
click at [404, 154] on button "button" at bounding box center [398, 159] width 23 height 23
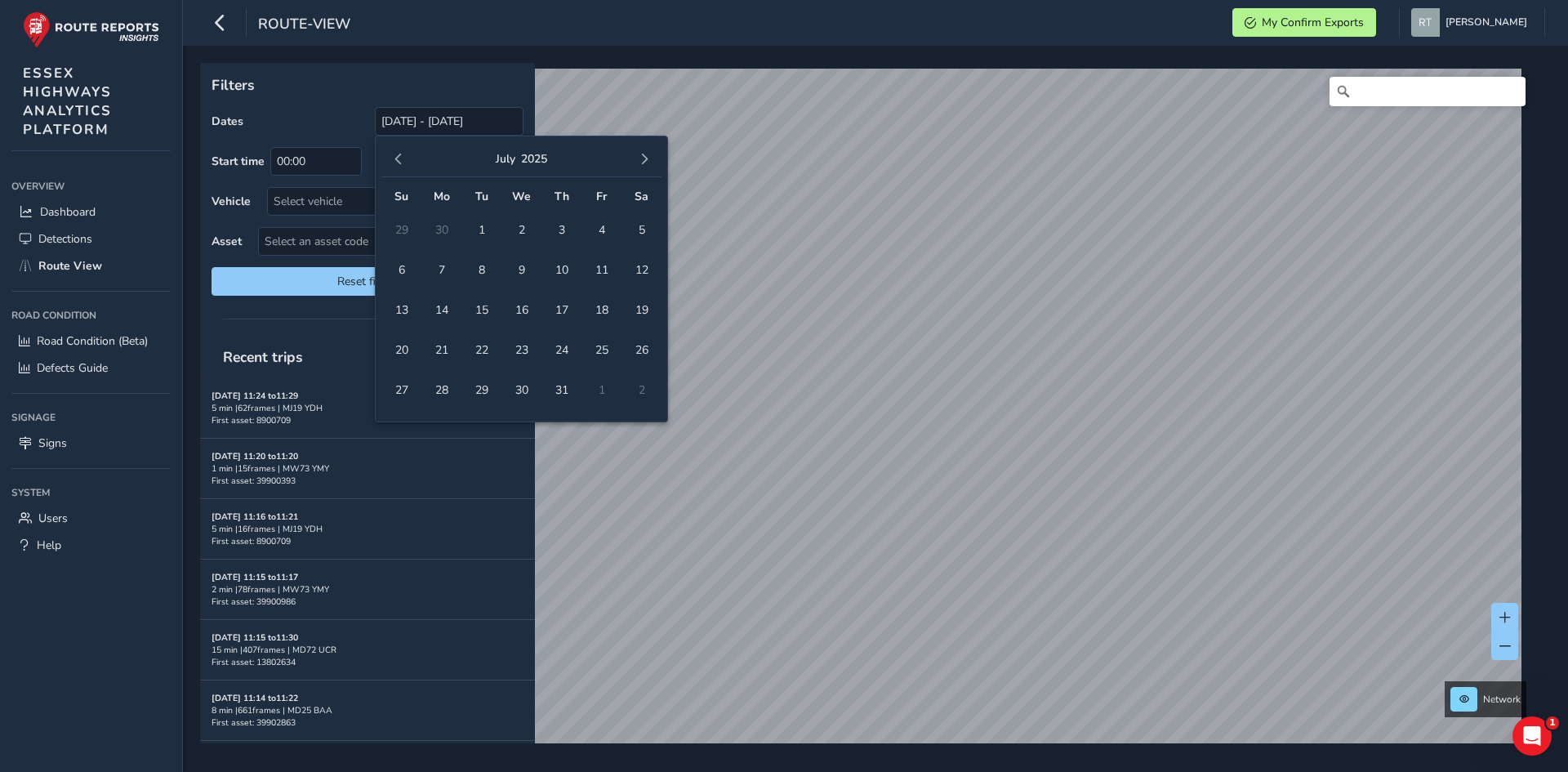
click at [404, 154] on button "button" at bounding box center [398, 159] width 23 height 23
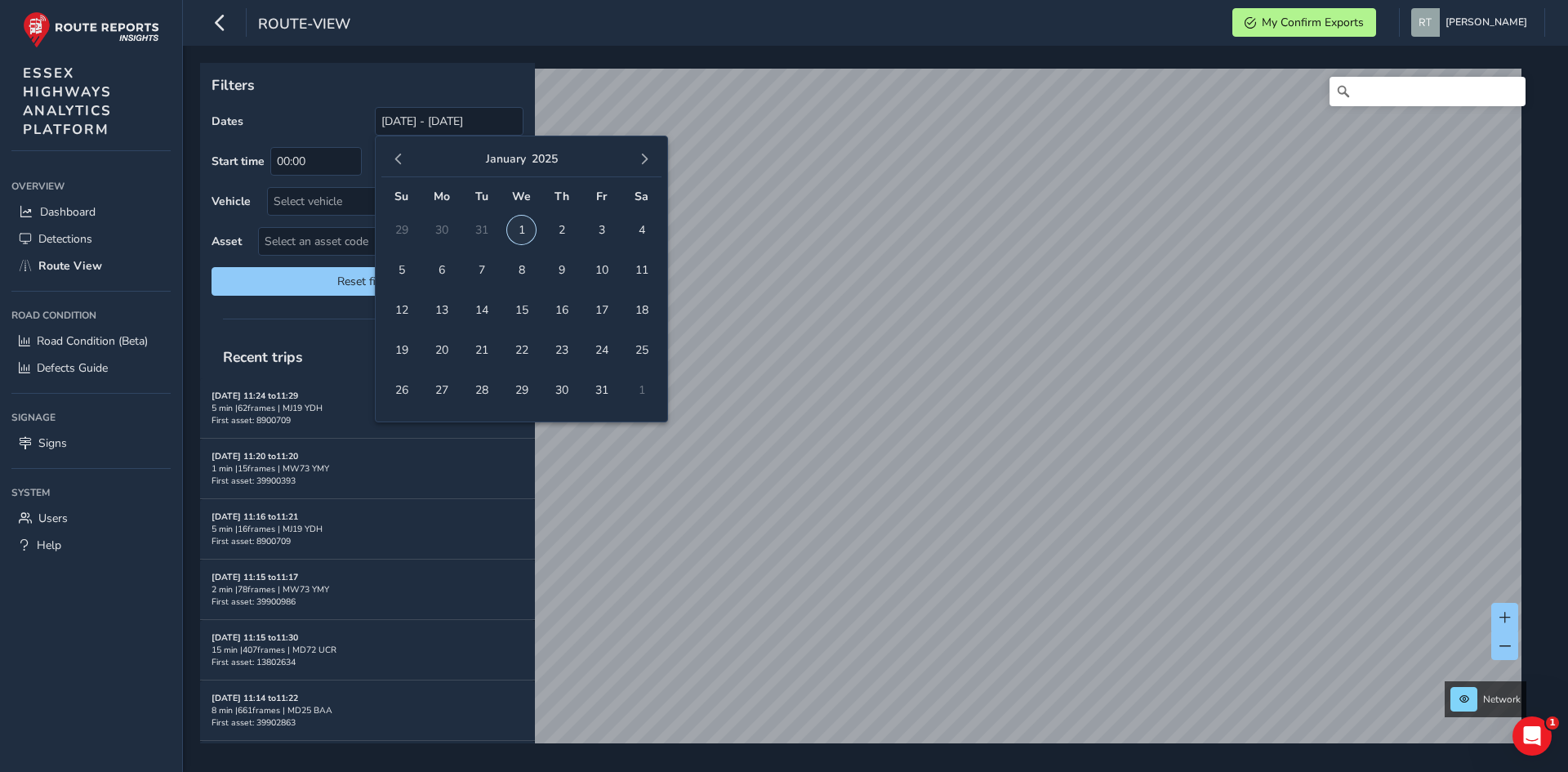
click at [531, 228] on span "1" at bounding box center [521, 229] width 29 height 29
click at [650, 158] on button "button" at bounding box center [645, 159] width 23 height 23
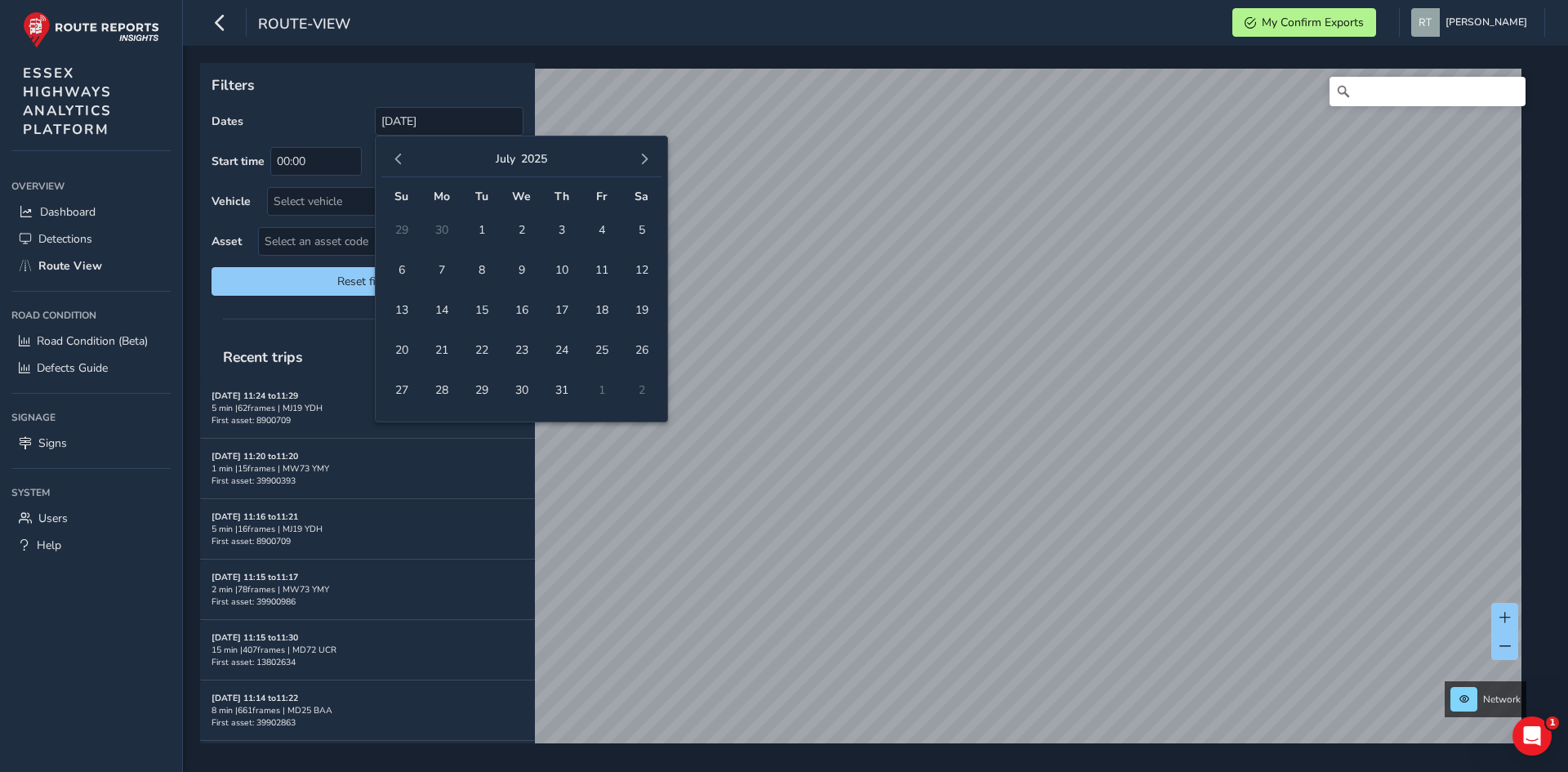
click at [650, 158] on button "button" at bounding box center [645, 159] width 23 height 23
click at [649, 304] on span "20" at bounding box center [641, 310] width 29 height 29
type input "[DATE] - [DATE]"
